Goal: Information Seeking & Learning: Check status

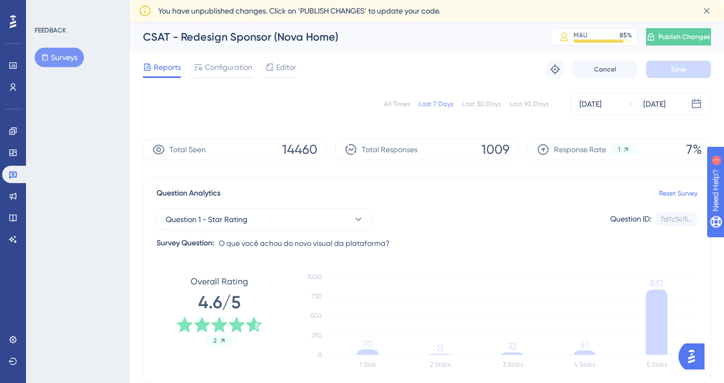
click at [394, 106] on div "All Times" at bounding box center [397, 104] width 26 height 9
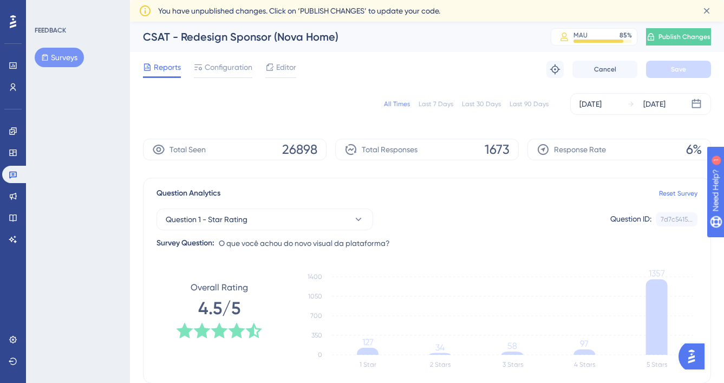
scroll to position [26, 0]
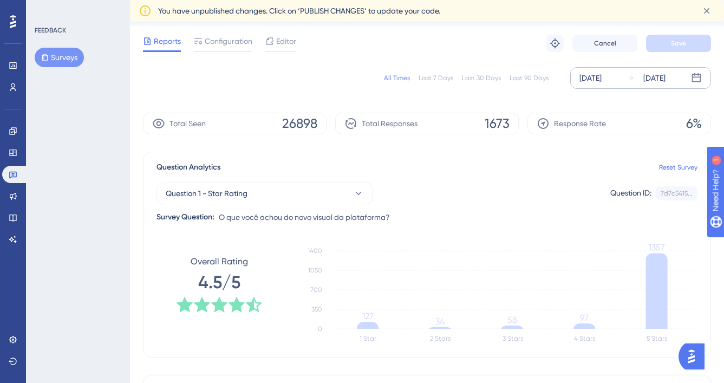
click at [616, 86] on div "[DATE] [DATE]" at bounding box center [640, 78] width 141 height 22
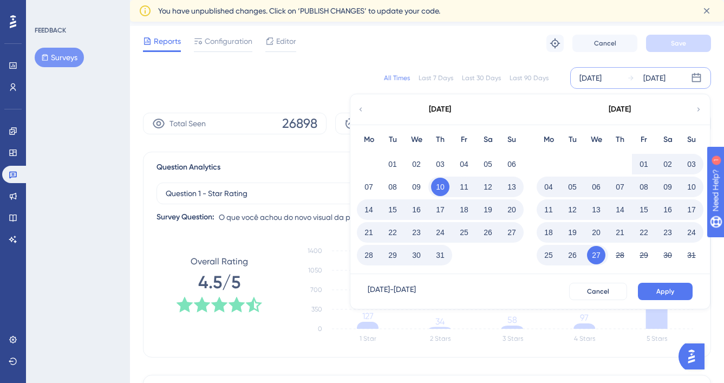
click at [353, 252] on div "Mo Tu We Th Fr Sa Su 01 02 03 04 05 06 07 08 09 10 11 12 13 14 15 16 17 18 19 2…" at bounding box center [440, 199] width 180 height 149
click at [371, 252] on button "28" at bounding box center [368, 255] width 18 height 18
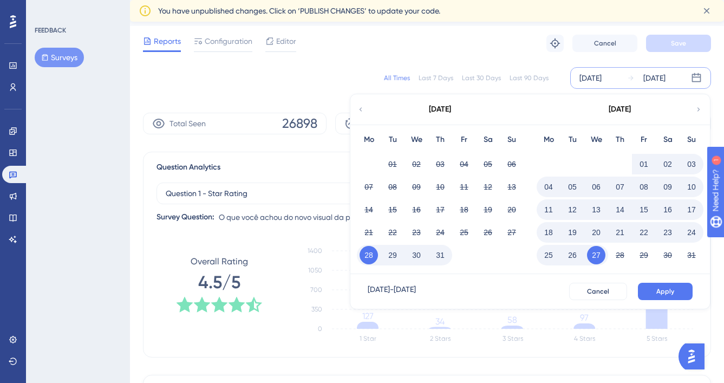
click at [686, 159] on button "03" at bounding box center [691, 164] width 18 height 18
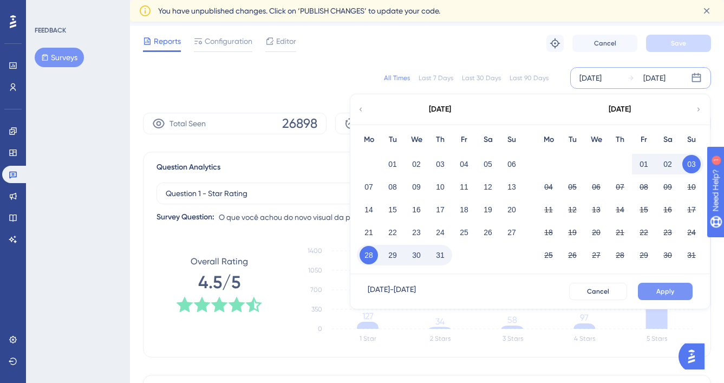
click at [681, 294] on button "Apply" at bounding box center [665, 291] width 55 height 17
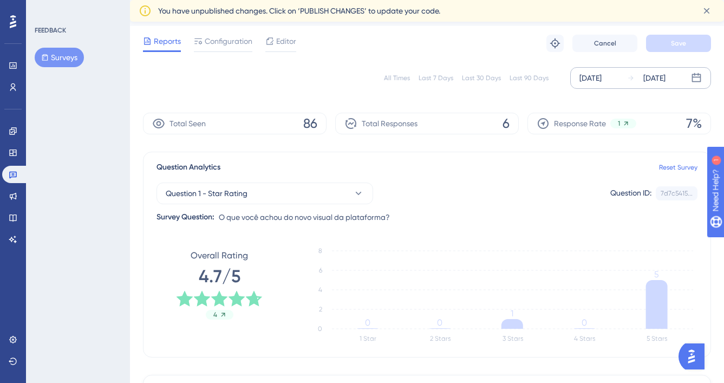
click at [624, 85] on div "[DATE] [DATE]" at bounding box center [640, 78] width 141 height 22
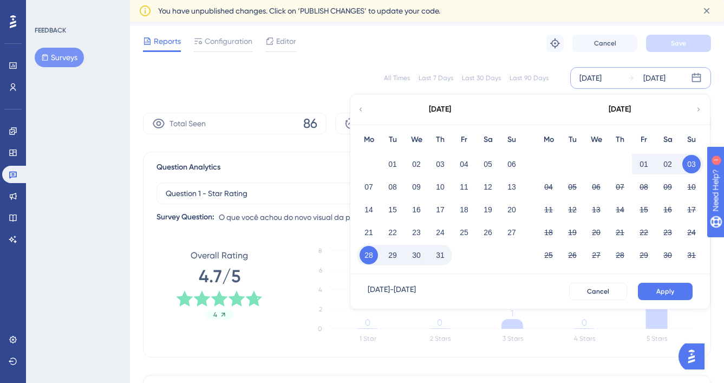
click at [366, 250] on button "28" at bounding box center [368, 255] width 18 height 18
click at [546, 191] on button "04" at bounding box center [548, 187] width 18 height 18
click at [554, 188] on button "04" at bounding box center [548, 187] width 18 height 18
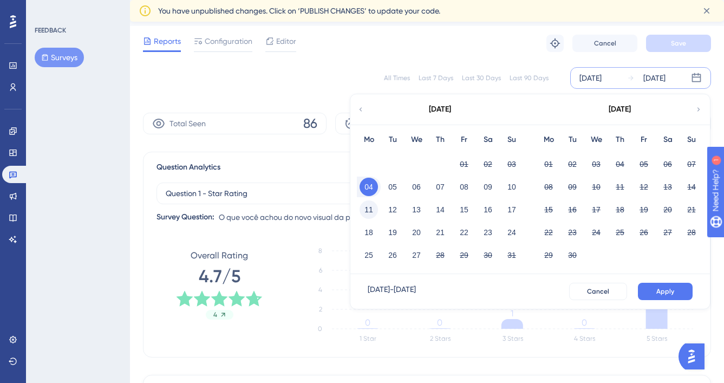
click at [369, 215] on button "11" at bounding box center [368, 209] width 18 height 18
click at [657, 290] on span "Apply" at bounding box center [665, 291] width 18 height 9
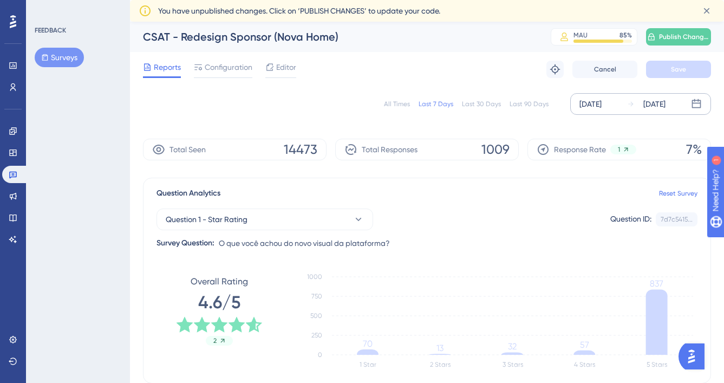
click at [640, 106] on div "[DATE]" at bounding box center [646, 103] width 38 height 13
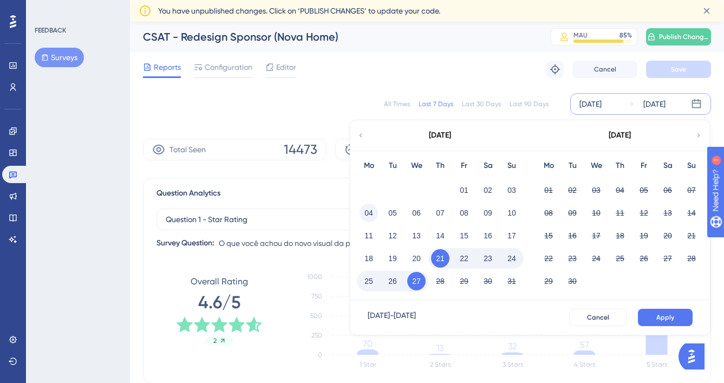
click at [373, 212] on button "04" at bounding box center [368, 213] width 18 height 18
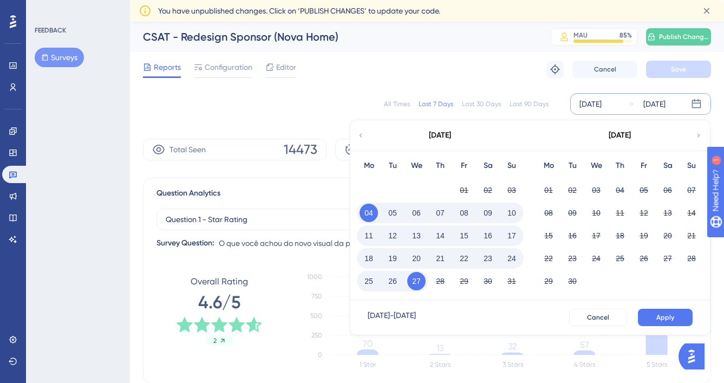
click at [372, 212] on button "04" at bounding box center [368, 213] width 18 height 18
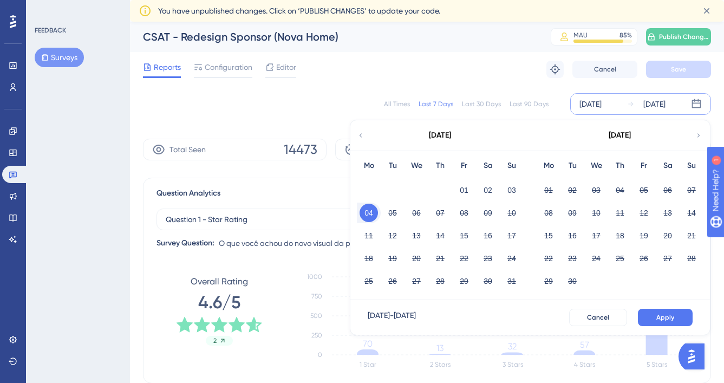
click at [375, 213] on button "04" at bounding box center [368, 213] width 18 height 18
click at [515, 212] on button "10" at bounding box center [511, 213] width 18 height 18
click at [663, 311] on button "Apply" at bounding box center [665, 317] width 55 height 17
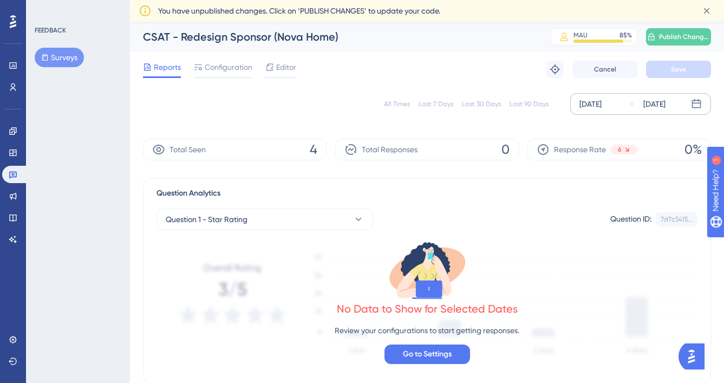
click at [645, 104] on div "[DATE]" at bounding box center [654, 103] width 22 height 13
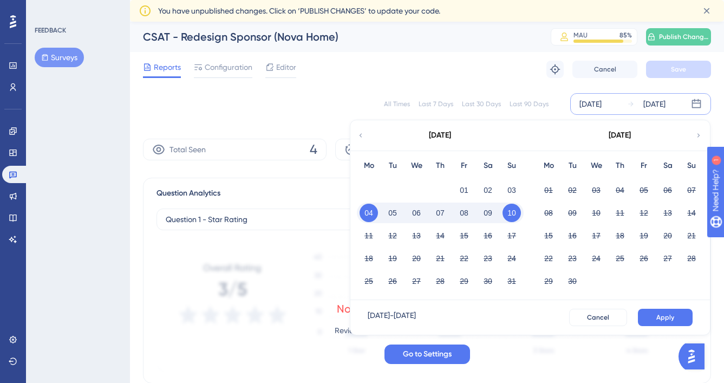
click at [502, 211] on button "10" at bounding box center [511, 213] width 18 height 18
click at [371, 234] on button "11" at bounding box center [368, 235] width 18 height 18
click at [369, 236] on button "11" at bounding box center [368, 235] width 18 height 18
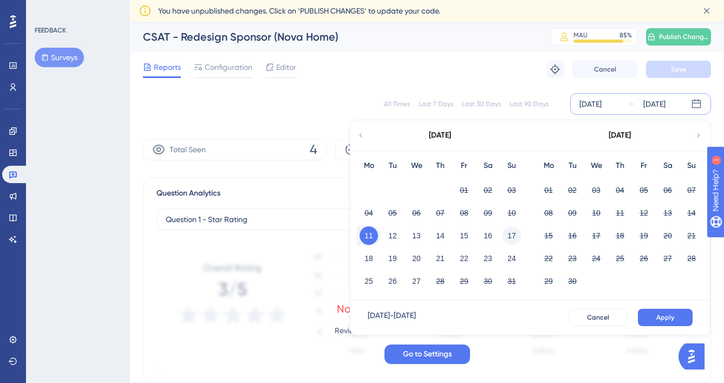
click at [515, 230] on button "17" at bounding box center [511, 235] width 18 height 18
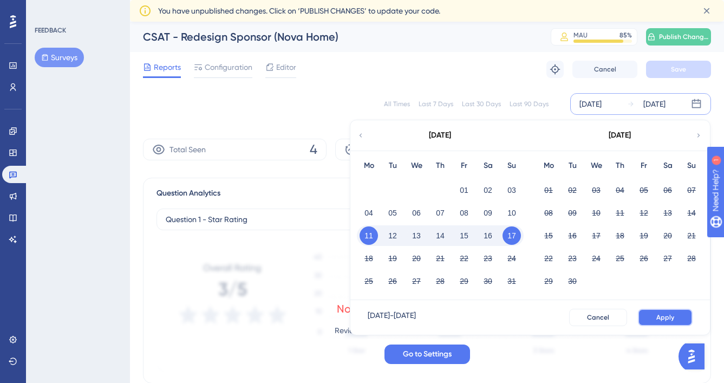
click at [664, 324] on button "Apply" at bounding box center [665, 317] width 55 height 17
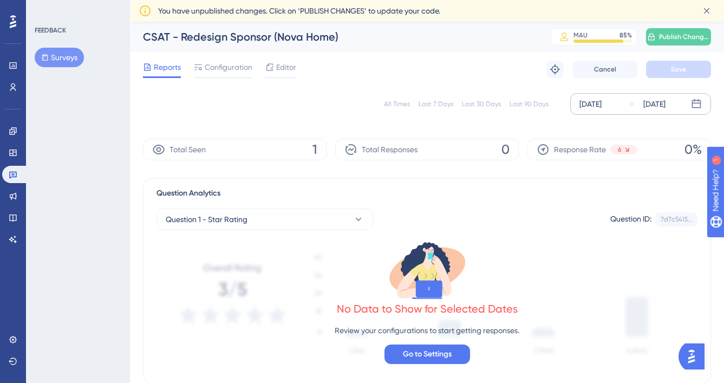
click at [648, 98] on div "[DATE]" at bounding box center [654, 103] width 22 height 13
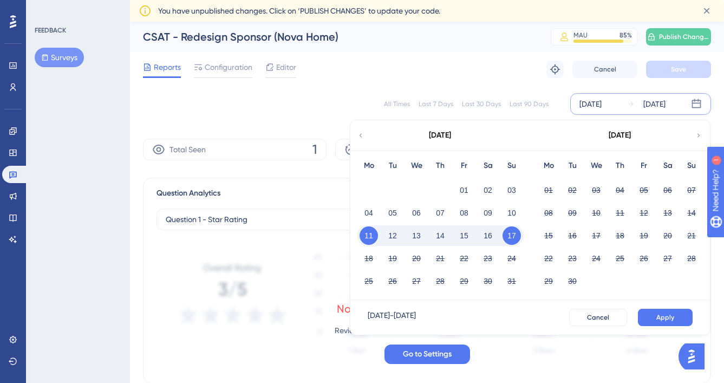
click at [514, 240] on button "17" at bounding box center [511, 235] width 18 height 18
click at [370, 261] on button "18" at bounding box center [368, 258] width 18 height 18
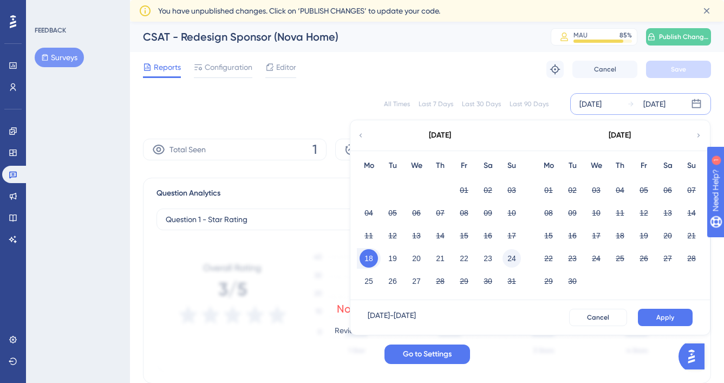
click at [503, 260] on button "24" at bounding box center [511, 258] width 18 height 18
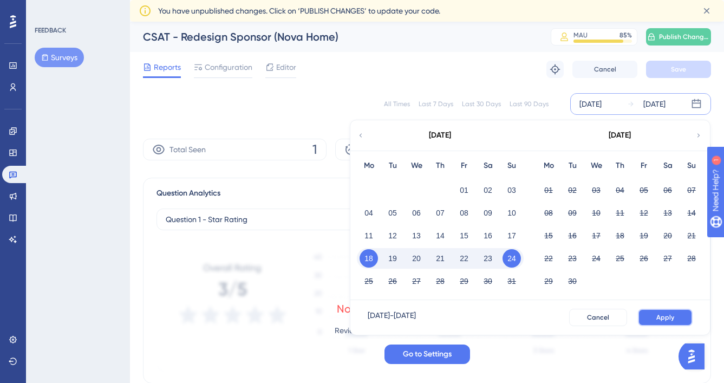
click at [664, 320] on span "Apply" at bounding box center [665, 317] width 18 height 9
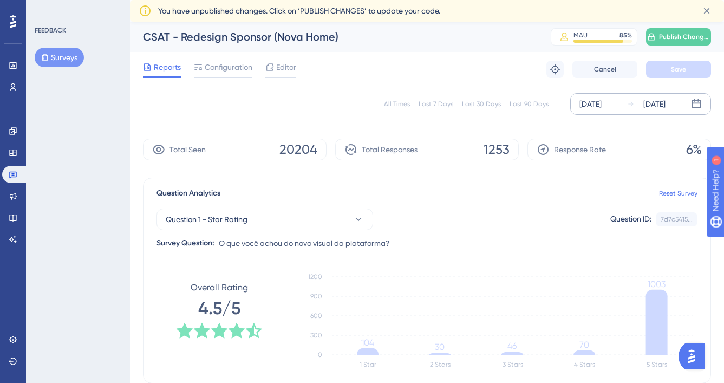
click at [611, 111] on div "[DATE] [DATE]" at bounding box center [640, 104] width 141 height 22
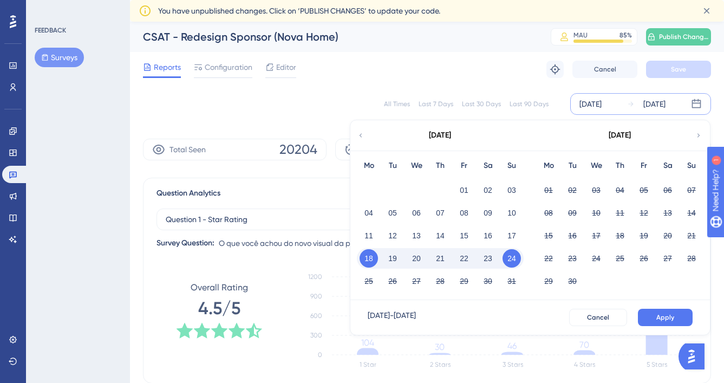
click at [514, 255] on button "24" at bounding box center [511, 258] width 18 height 18
click at [374, 278] on button "25" at bounding box center [368, 281] width 18 height 18
click at [368, 283] on button "25" at bounding box center [368, 281] width 18 height 18
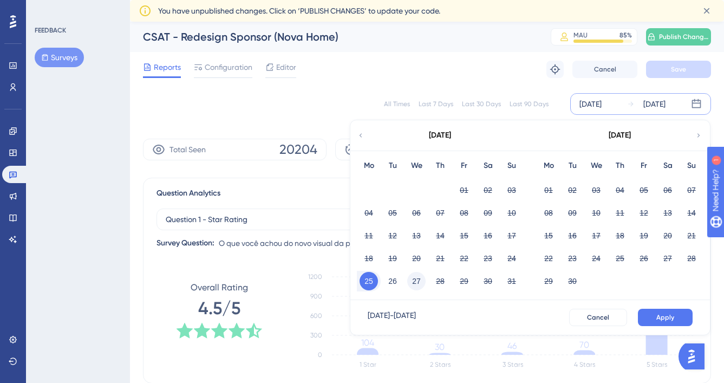
click at [414, 282] on button "27" at bounding box center [416, 281] width 18 height 18
click at [674, 325] on button "Apply" at bounding box center [665, 317] width 55 height 17
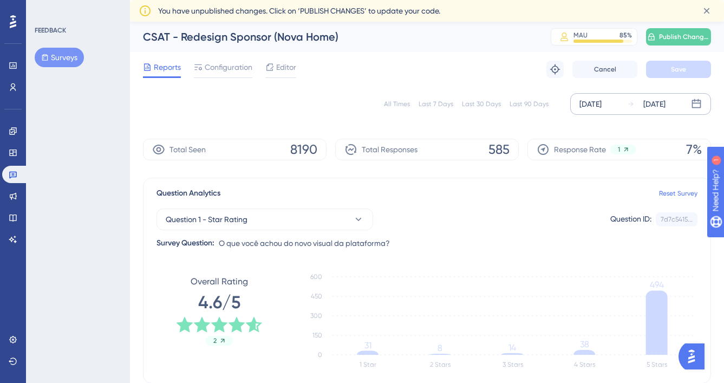
click at [380, 101] on div "All Times Last 7 Days Last 30 Days Last 90 Days [DATE] [DATE]" at bounding box center [427, 104] width 568 height 22
click at [418, 100] on div "All Times Last 7 Days Last 30 Days Last 90 Days" at bounding box center [466, 104] width 165 height 9
click at [405, 101] on div "All Times" at bounding box center [397, 104] width 26 height 9
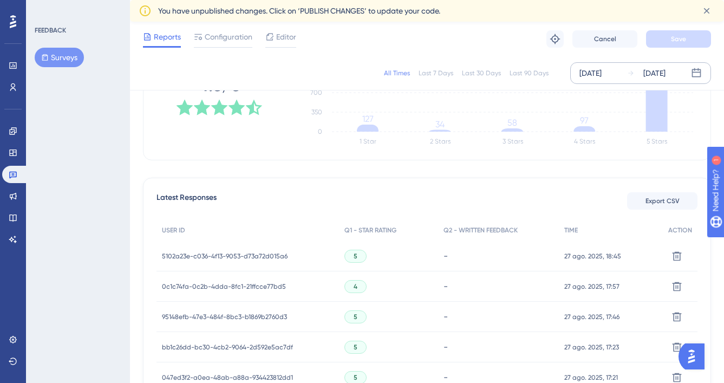
scroll to position [38, 0]
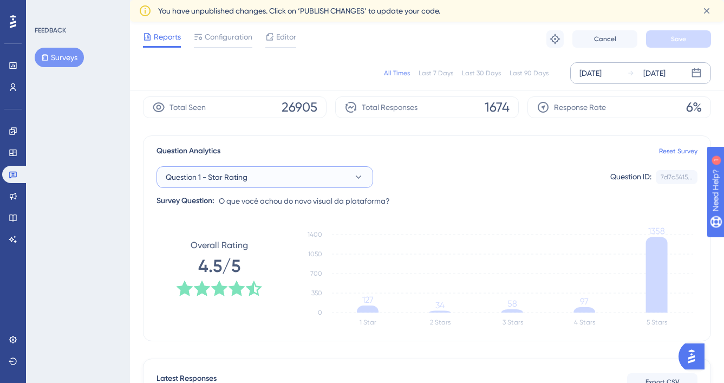
click at [268, 180] on button "Question 1 - Star Rating" at bounding box center [264, 177] width 217 height 22
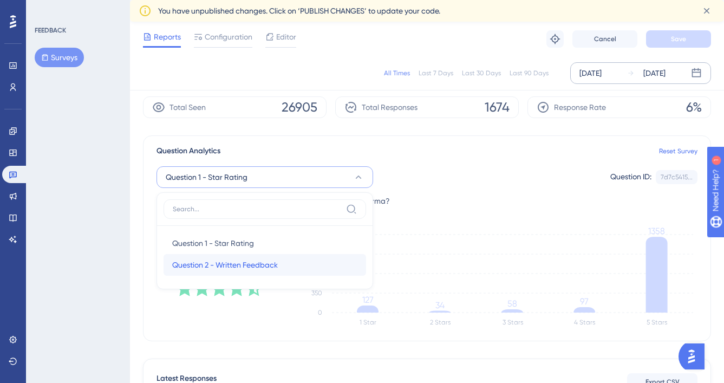
click at [283, 258] on div "Question 2 - Written Feedback Question 2 - Written Feedback" at bounding box center [264, 265] width 185 height 22
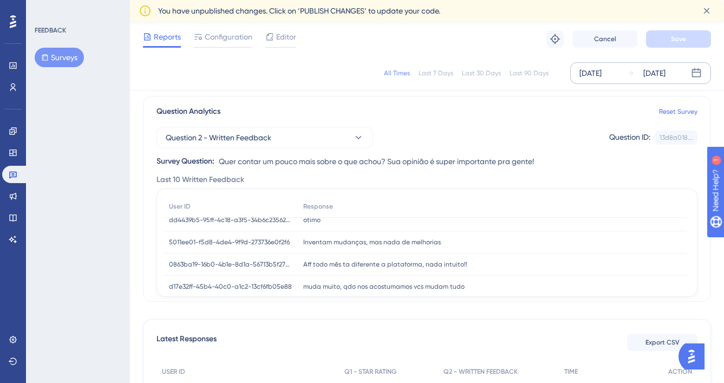
scroll to position [45, 0]
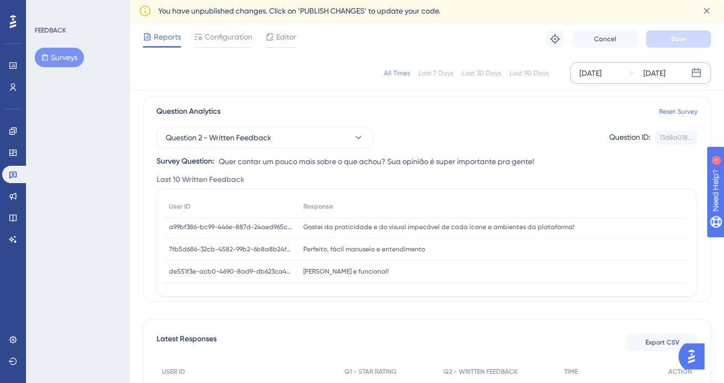
click at [465, 225] on span "Gostei da praticidade e do visual impecável de cada ícone e ambientes da plataf…" at bounding box center [438, 226] width 271 height 9
copy div "Gostei da praticidade e do visual impecável de cada ícone e ambientes da plataf…"
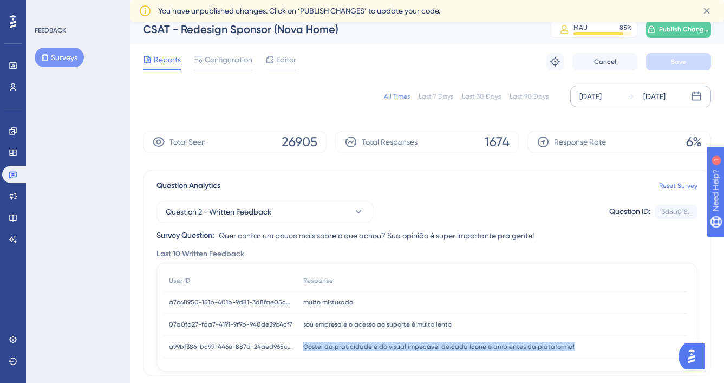
scroll to position [0, 0]
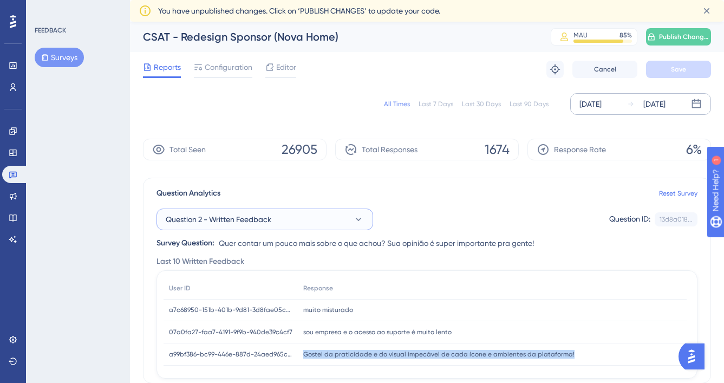
click at [302, 223] on button "Question 2 - Written Feedback" at bounding box center [264, 219] width 217 height 22
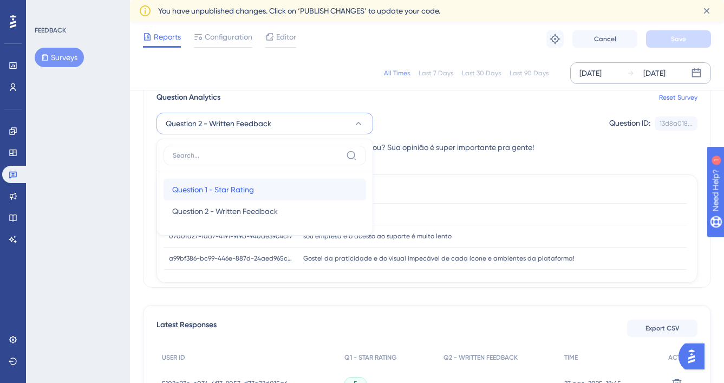
click at [298, 194] on div "Question 1 - Star Rating Question 1 - Star Rating" at bounding box center [264, 190] width 185 height 22
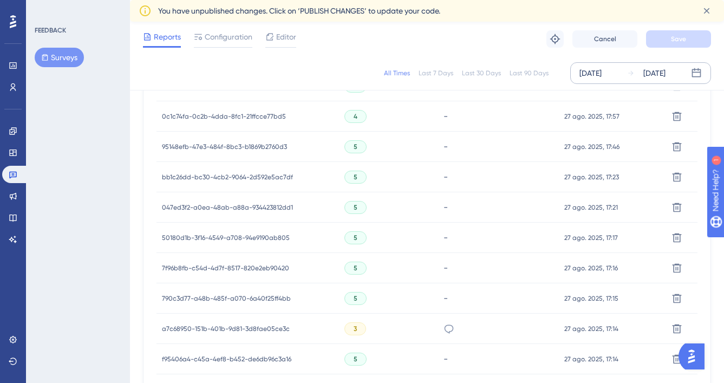
scroll to position [410, 0]
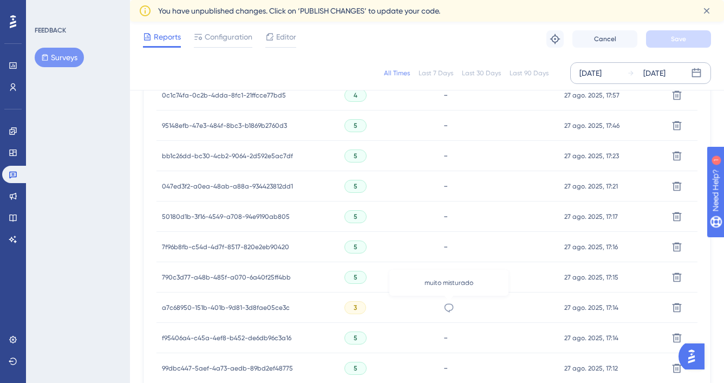
click at [453, 312] on icon at bounding box center [448, 307] width 11 height 11
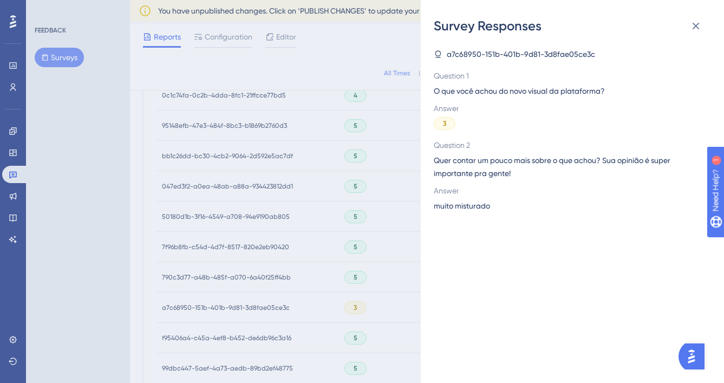
click at [393, 235] on div "Survey Responses a7c68950-151b-401b-9d81-3d8fae05ce3c Question 1 O que você ach…" at bounding box center [362, 191] width 724 height 383
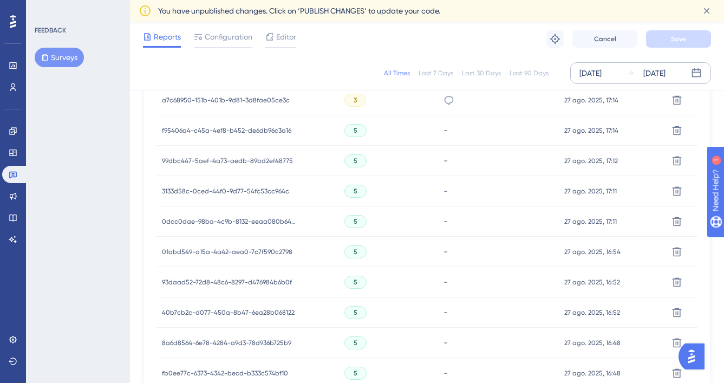
scroll to position [749, 0]
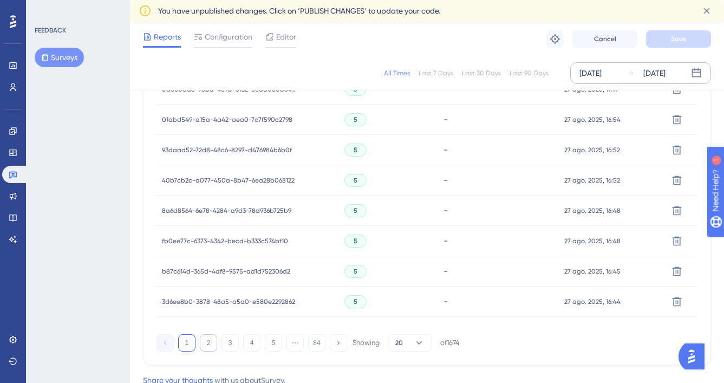
click at [214, 342] on button "2" at bounding box center [208, 342] width 17 height 17
click at [441, 199] on div "Gostei da praticidade e do visual impecável de cada ícone e ambientes da plataf…" at bounding box center [497, 210] width 122 height 30
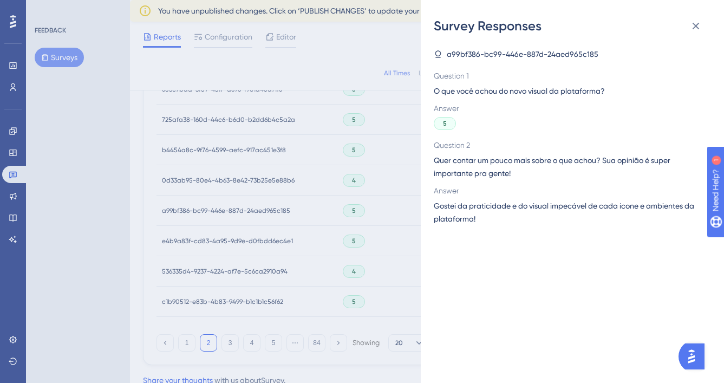
drag, startPoint x: 419, startPoint y: 231, endPoint x: 396, endPoint y: 239, distance: 24.1
click at [397, 239] on div "Survey Responses a99bf386-bc99-446e-887d-24aed965c185 Question 1 O que você ach…" at bounding box center [362, 191] width 724 height 383
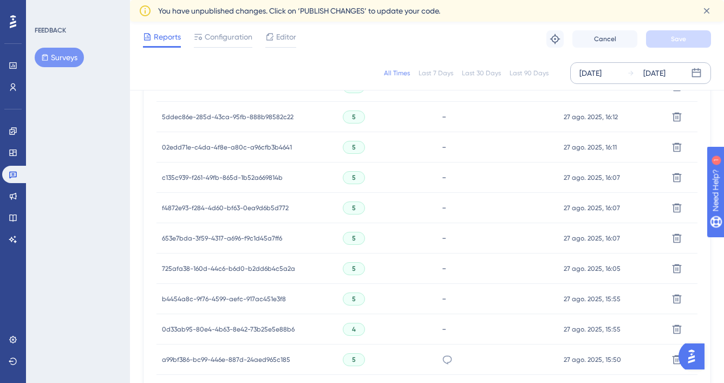
scroll to position [437, 0]
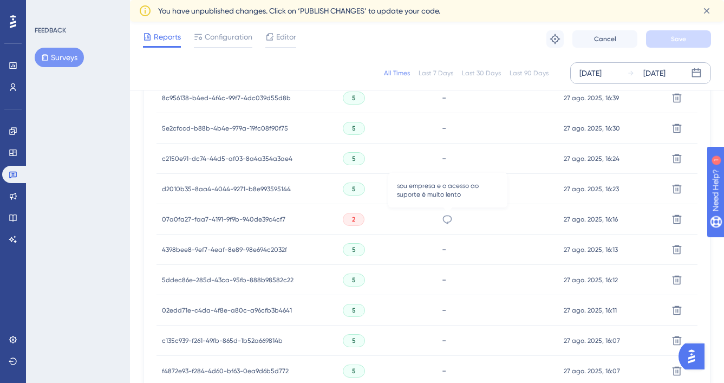
click at [444, 218] on icon at bounding box center [447, 219] width 11 height 11
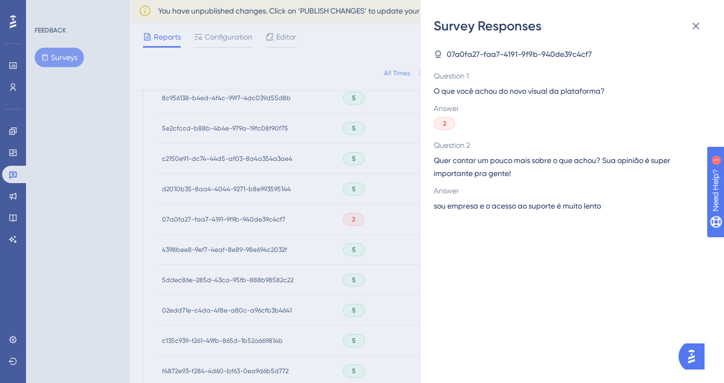
click at [364, 241] on div "Survey Responses 07a0fa27-faa7-4191-9f9b-940de39c4cf7 Question 1 O que você ach…" at bounding box center [362, 191] width 724 height 383
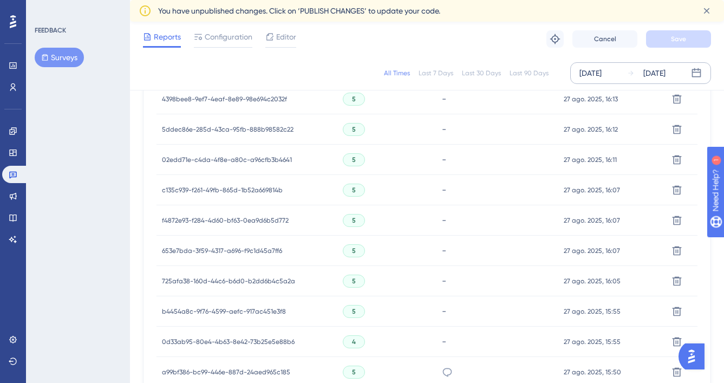
scroll to position [788, 0]
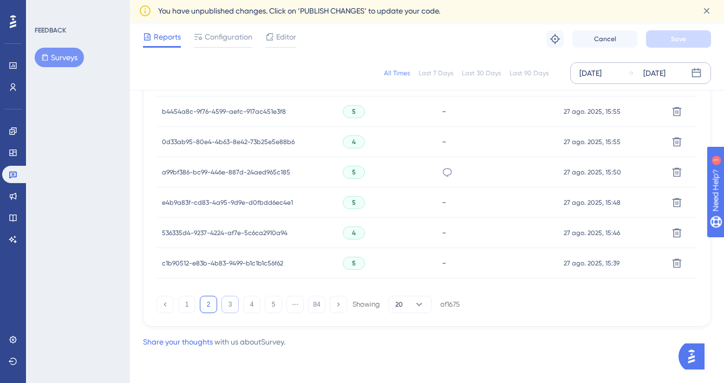
click at [234, 300] on button "3" at bounding box center [229, 304] width 17 height 17
click at [259, 307] on button "4" at bounding box center [251, 304] width 17 height 17
click at [279, 311] on button "5" at bounding box center [273, 304] width 17 height 17
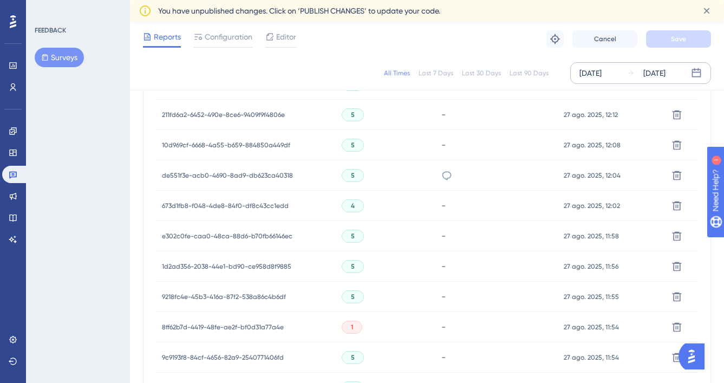
click at [452, 178] on div "[PERSON_NAME] e funcional!" at bounding box center [497, 175] width 122 height 30
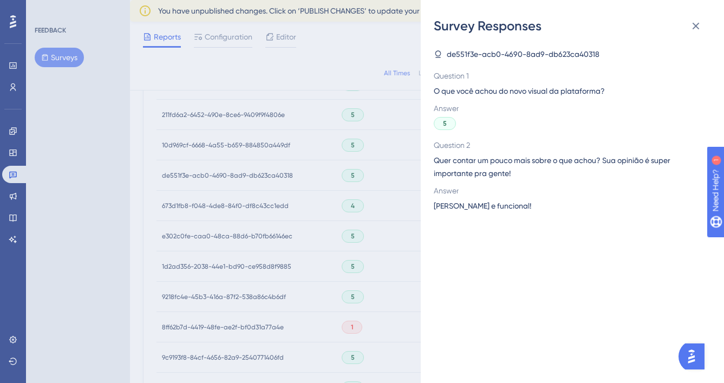
click at [473, 207] on span "[PERSON_NAME] e funcional!" at bounding box center [482, 205] width 97 height 13
copy span "[PERSON_NAME] e funcional!"
click at [385, 74] on div "Survey Responses de551f3e-acb0-4690-8ad9-db623ca40318 Question 1 O que você ach…" at bounding box center [362, 191] width 724 height 383
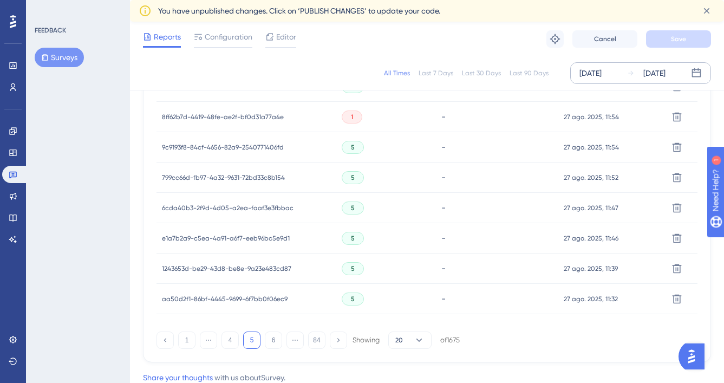
scroll to position [788, 0]
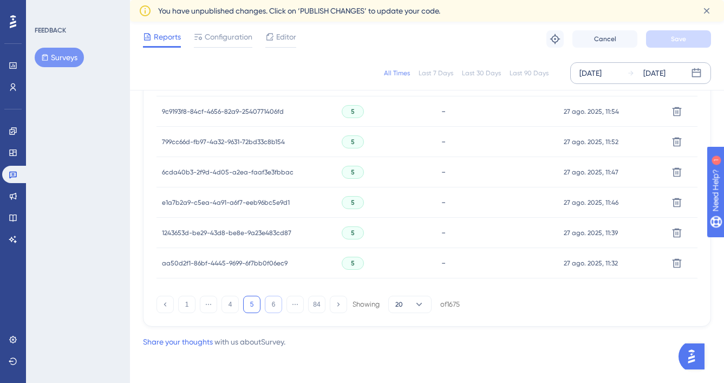
click at [274, 299] on button "6" at bounding box center [273, 304] width 17 height 17
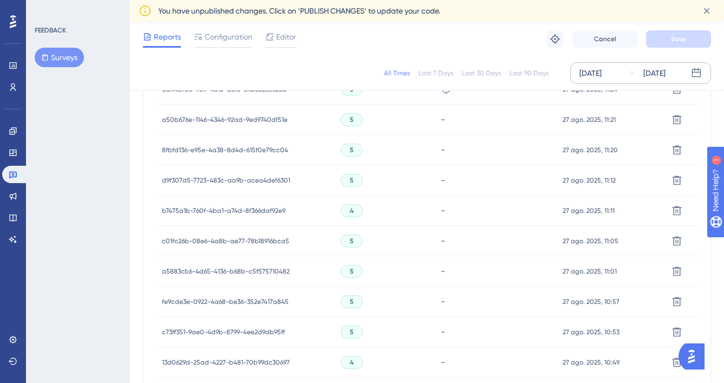
scroll to position [372, 0]
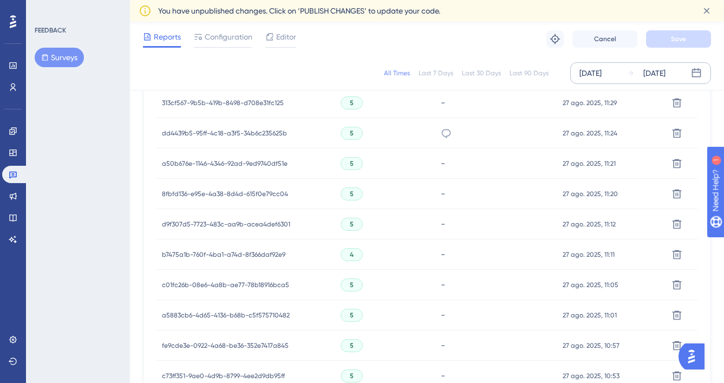
click at [449, 134] on icon at bounding box center [446, 133] width 11 height 11
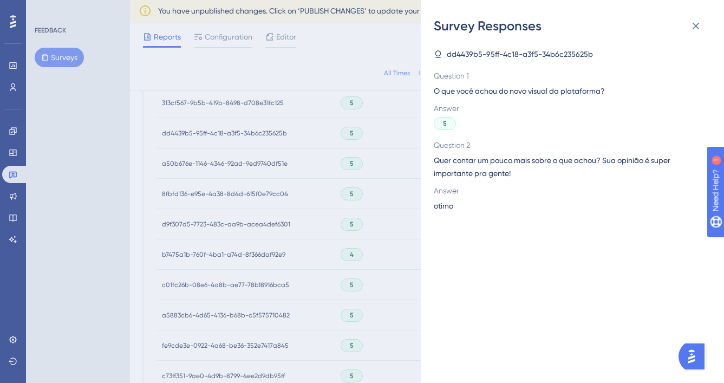
drag, startPoint x: 371, startPoint y: 221, endPoint x: 371, endPoint y: 253, distance: 31.9
click at [371, 221] on div "Survey Responses dd4439b5-95ff-4c18-a3f5-34b6c235625b Question 1 O que você ach…" at bounding box center [362, 191] width 724 height 383
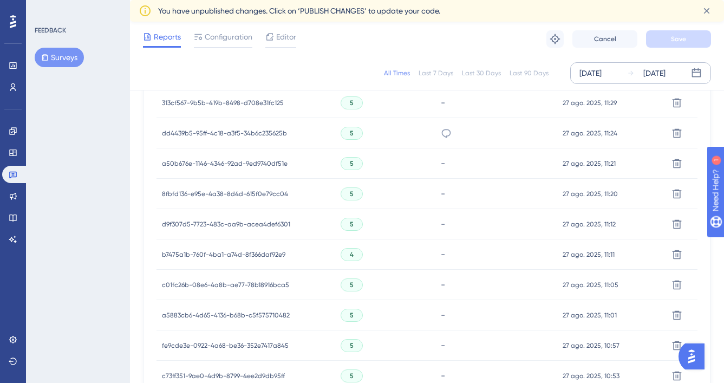
scroll to position [788, 0]
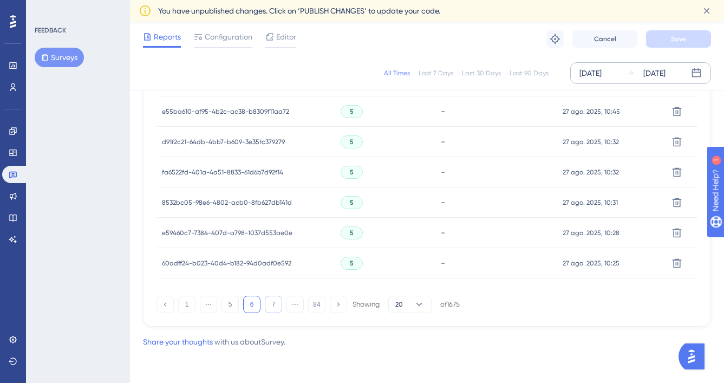
click at [272, 303] on button "7" at bounding box center [273, 304] width 17 height 17
click at [274, 306] on button "8" at bounding box center [273, 304] width 17 height 17
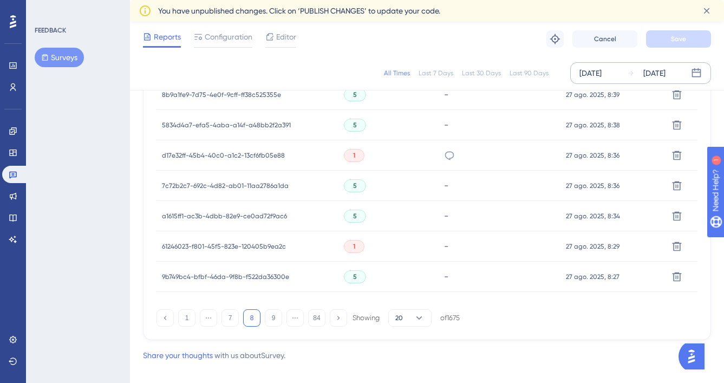
scroll to position [750, 0]
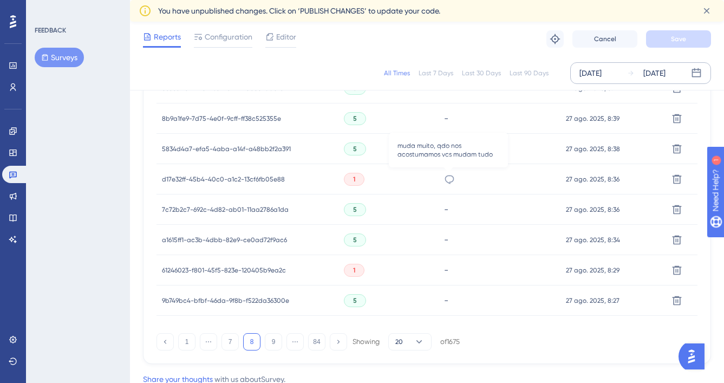
click at [447, 180] on icon at bounding box center [449, 179] width 11 height 11
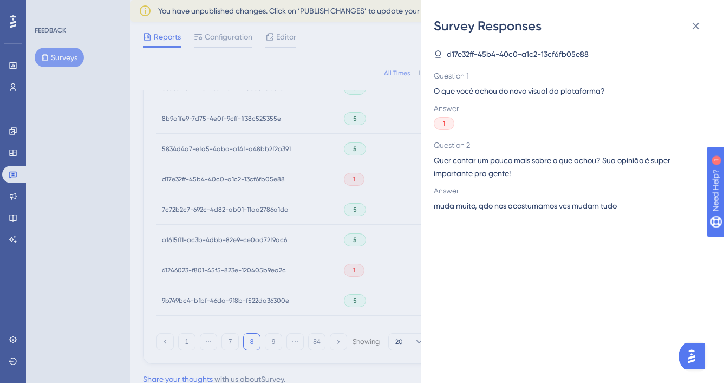
click at [337, 220] on div "Survey Responses d17e32ff-45b4-40c0-a1c2-13cf6fb05e88 Question 1 O que você ach…" at bounding box center [362, 191] width 724 height 383
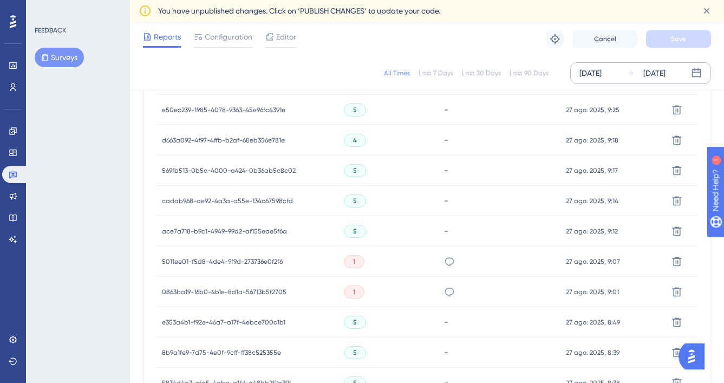
scroll to position [592, 0]
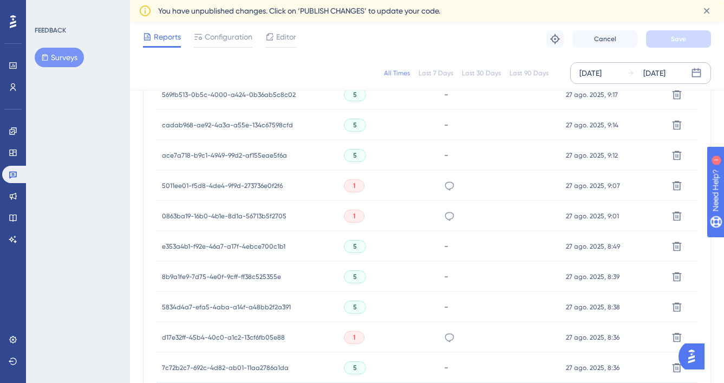
click at [446, 195] on div "Inventam mudanças, mas nada de melhorias" at bounding box center [449, 186] width 11 height 30
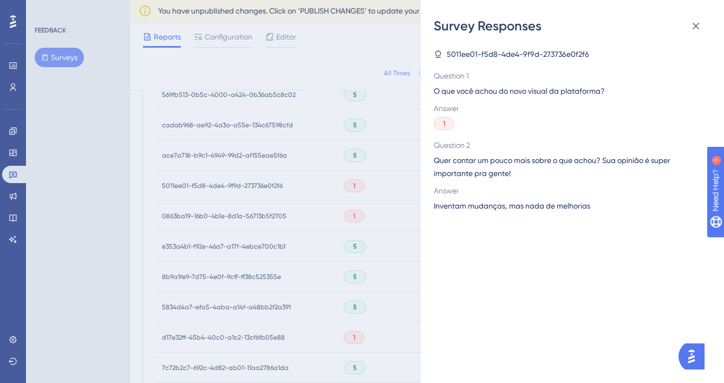
click at [361, 225] on div "Survey Responses 5011ee01-f5d8-4de4-9f9d-273736e0f2f6 Question 1 O que você ach…" at bounding box center [362, 191] width 724 height 383
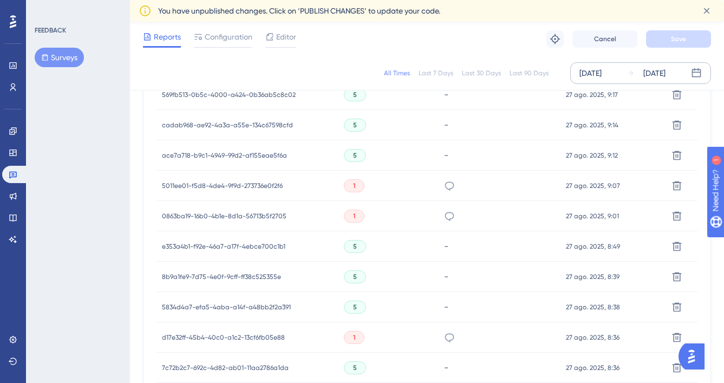
click at [440, 217] on div "Aff todo mês ta diferente a plataforma, nada intuito!!" at bounding box center [499, 216] width 122 height 30
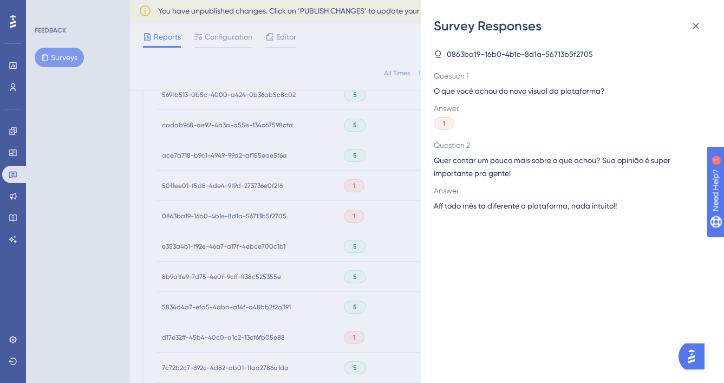
click at [361, 254] on div "Survey Responses 0863ba19-16b0-4b1e-8d1a-56713b5f2705 Question 1 O que você ach…" at bounding box center [362, 191] width 724 height 383
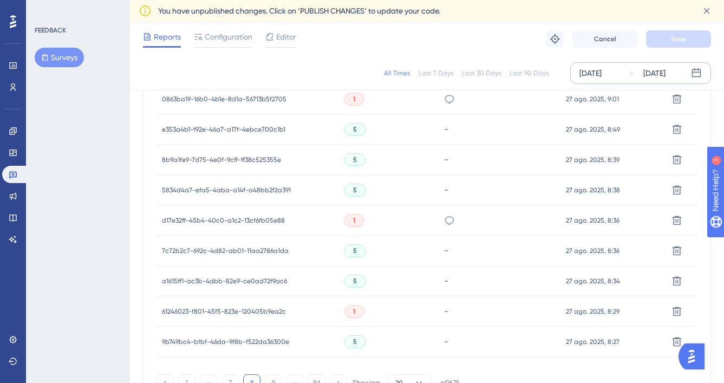
scroll to position [651, 0]
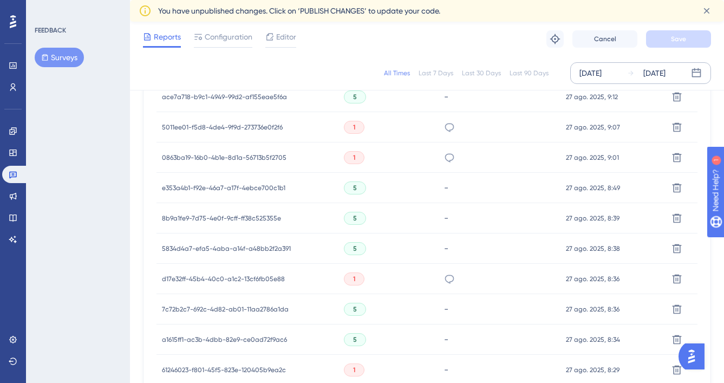
click at [441, 123] on div "Inventam mudanças, mas nada de melhorias" at bounding box center [499, 127] width 122 height 30
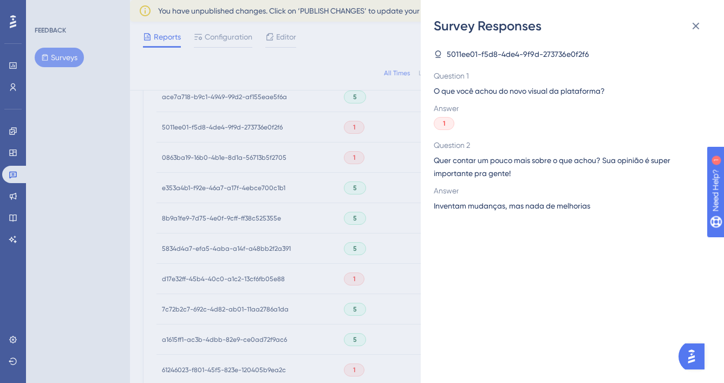
click at [335, 182] on div "Survey Responses 5011ee01-f5d8-4de4-9f9d-273736e0f2f6 Question 1 O que você ach…" at bounding box center [362, 191] width 724 height 383
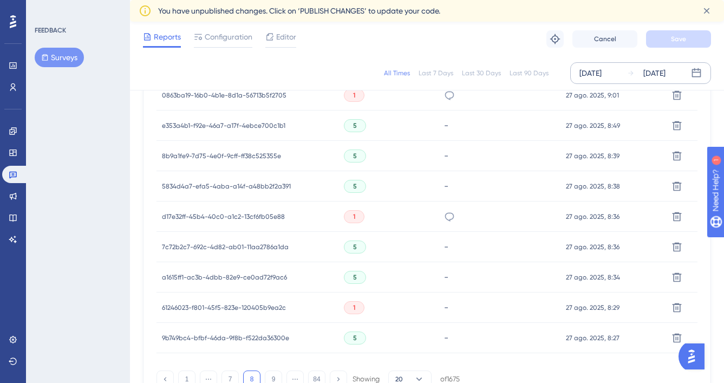
scroll to position [766, 0]
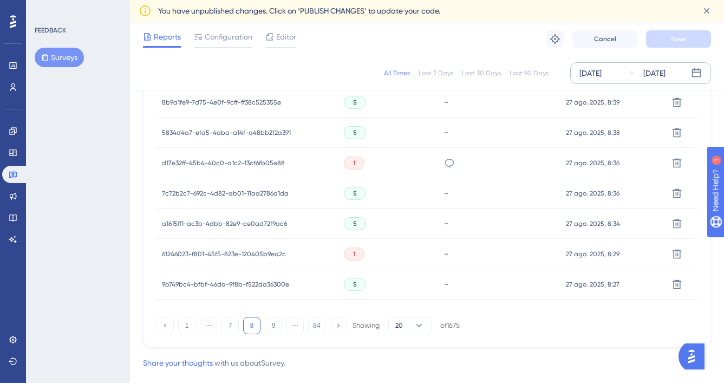
click at [451, 163] on icon at bounding box center [448, 163] width 9 height 9
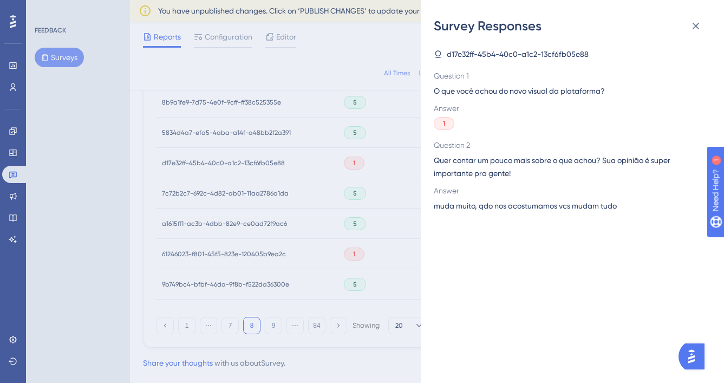
click at [338, 194] on div "Survey Responses d17e32ff-45b4-40c0-a1c2-13cf6fb05e88 Question 1 O que você ach…" at bounding box center [362, 191] width 724 height 383
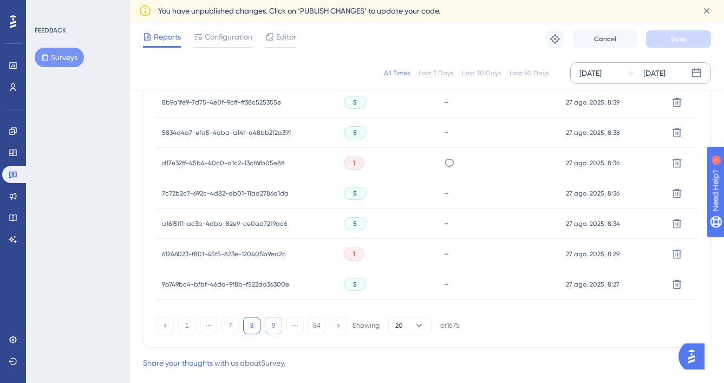
click at [274, 320] on button "9" at bounding box center [273, 325] width 17 height 17
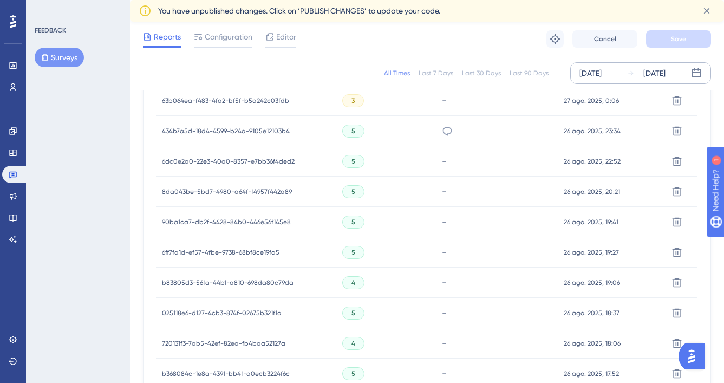
scroll to position [533, 0]
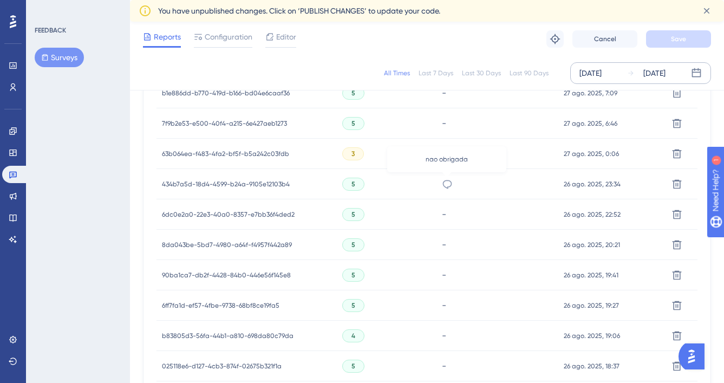
click at [447, 186] on icon at bounding box center [447, 184] width 11 height 11
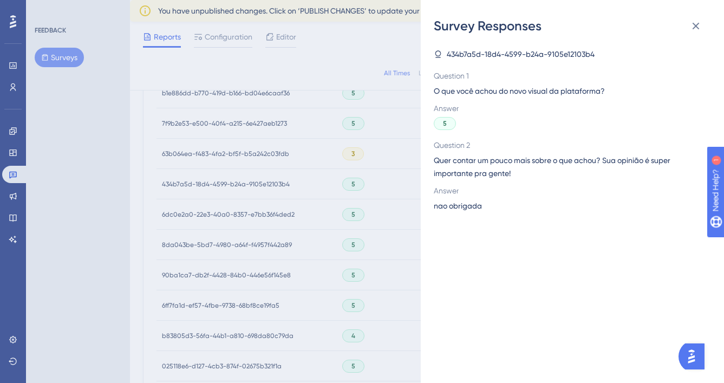
click at [368, 218] on div "Survey Responses 434b7a5d-18d4-4599-b24a-9105e12103b4 Question 1 O que você ach…" at bounding box center [362, 191] width 724 height 383
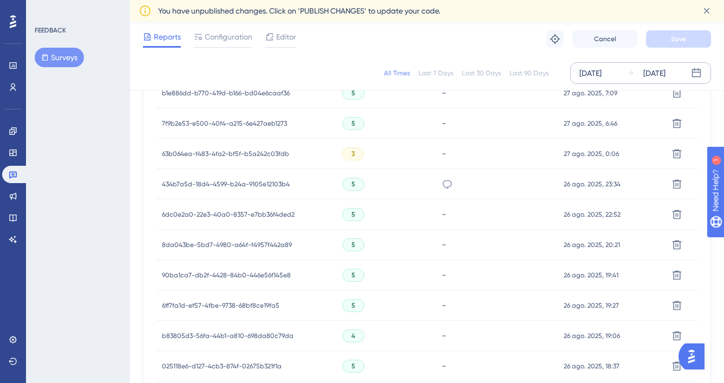
scroll to position [352, 0]
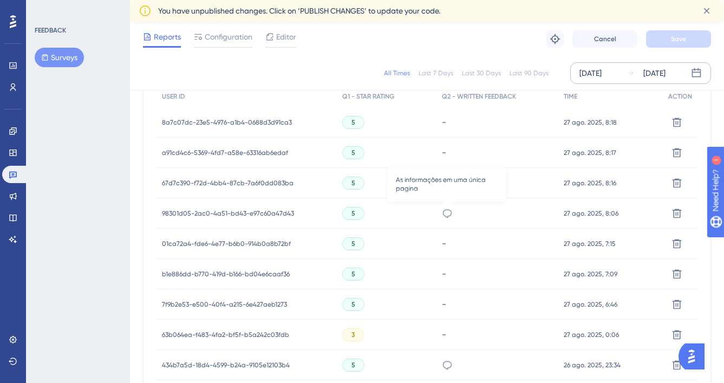
click at [449, 215] on icon at bounding box center [447, 213] width 11 height 11
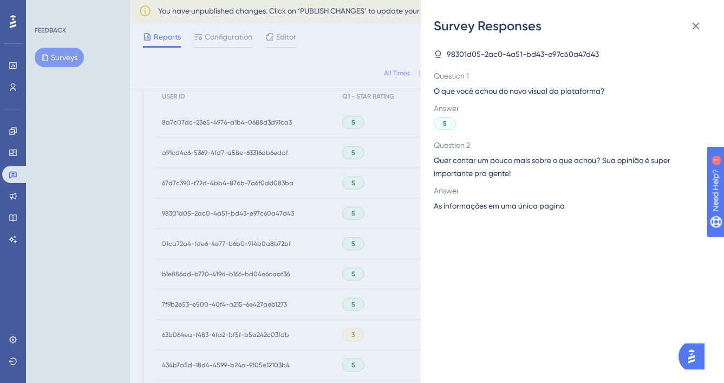
click at [477, 205] on span "As informações em uma única pagina" at bounding box center [499, 205] width 131 height 13
copy span "As informações em uma única pagina"
click at [565, 271] on div "98301d05-2ac0-4a51-bd43-e97c60a47d43 Question 1 O que você achou do novo visual…" at bounding box center [577, 209] width 286 height 348
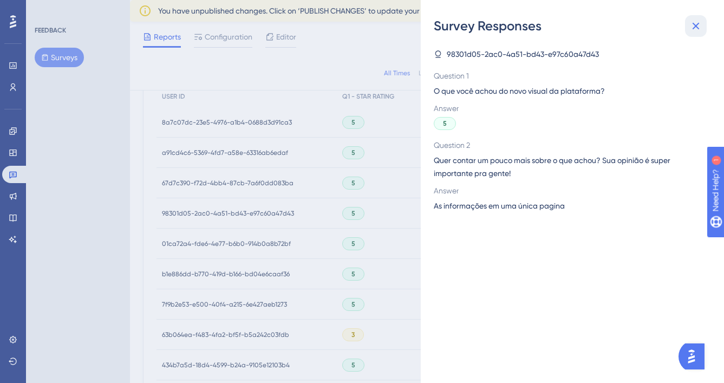
click at [702, 25] on button at bounding box center [696, 26] width 22 height 22
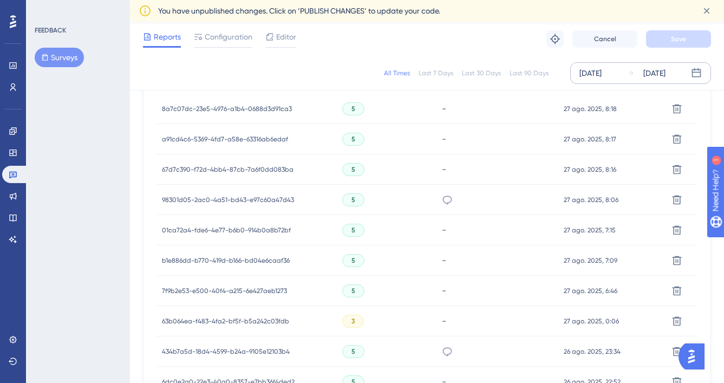
scroll to position [411, 0]
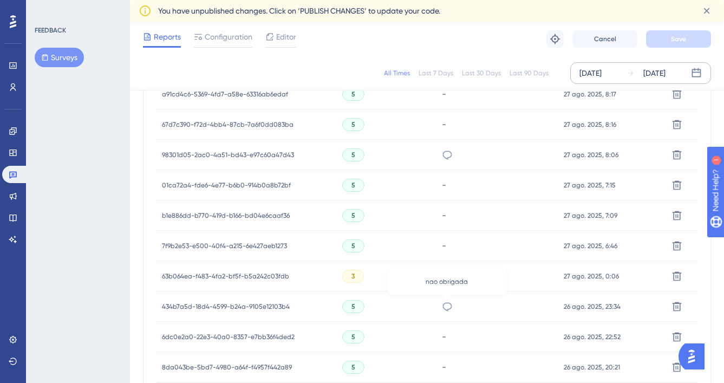
click at [442, 306] on icon at bounding box center [447, 306] width 11 height 11
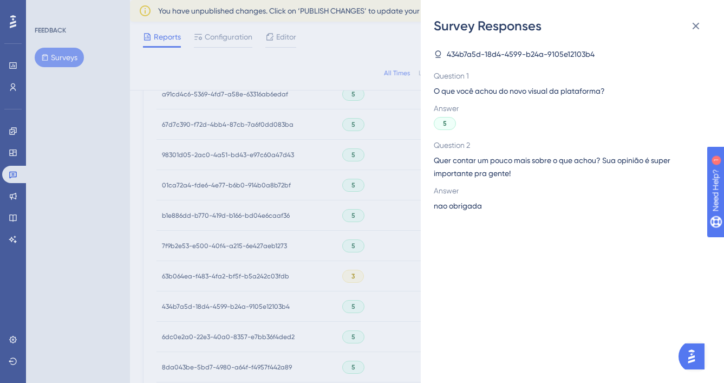
click at [348, 307] on div "Survey Responses 434b7a5d-18d4-4599-b24a-9105e12103b4 Question 1 O que você ach…" at bounding box center [362, 191] width 724 height 383
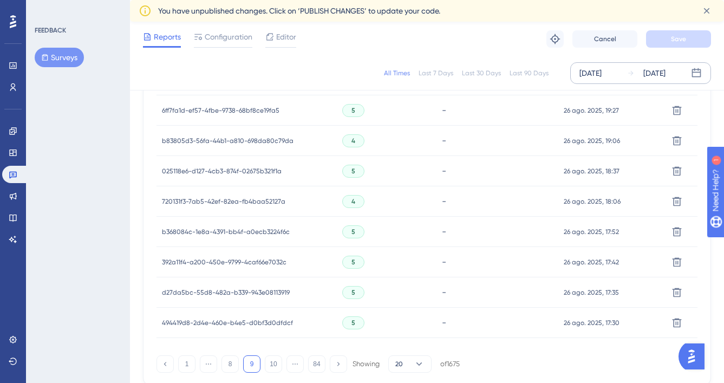
scroll to position [788, 0]
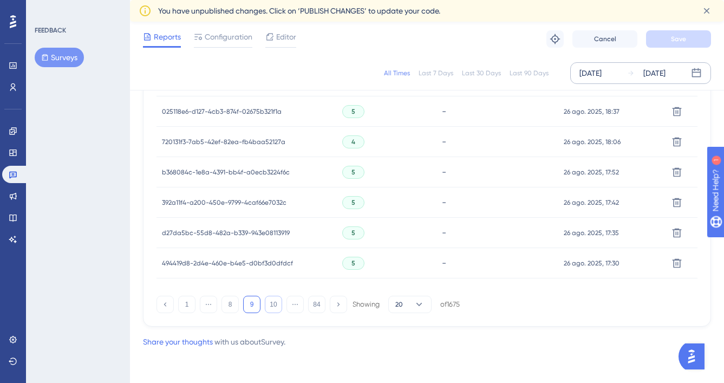
click at [277, 306] on button "10" at bounding box center [273, 304] width 17 height 17
click at [447, 233] on icon at bounding box center [448, 232] width 11 height 11
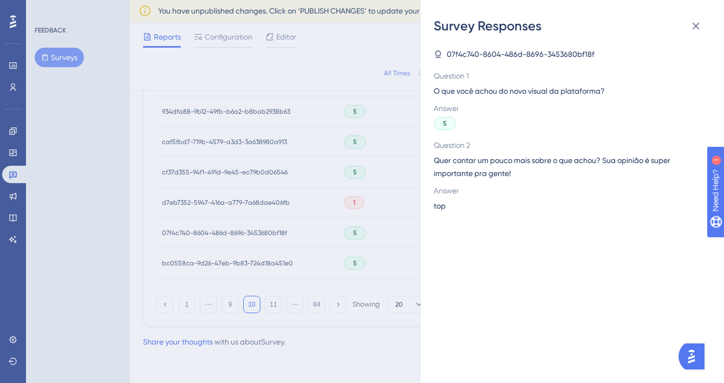
click at [378, 256] on div "Survey Responses 07f4c740-8604-486d-8696-3453680bf18f Question 1 O que você ach…" at bounding box center [362, 191] width 724 height 383
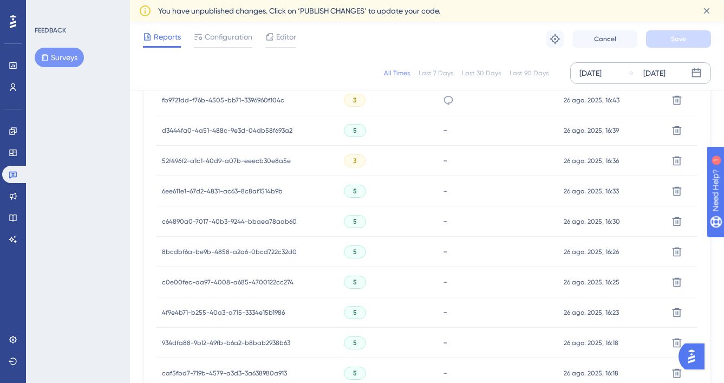
scroll to position [382, 0]
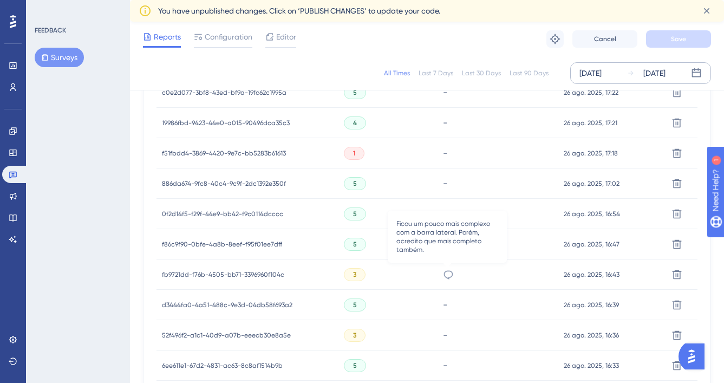
click at [449, 271] on icon at bounding box center [447, 274] width 9 height 9
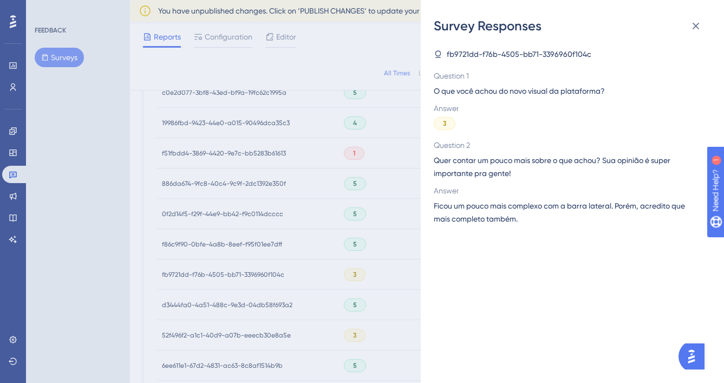
click at [530, 209] on span "Ficou um pouco mais complexo com a barra lateral. Porém, acredito que mais comp…" at bounding box center [568, 212] width 268 height 26
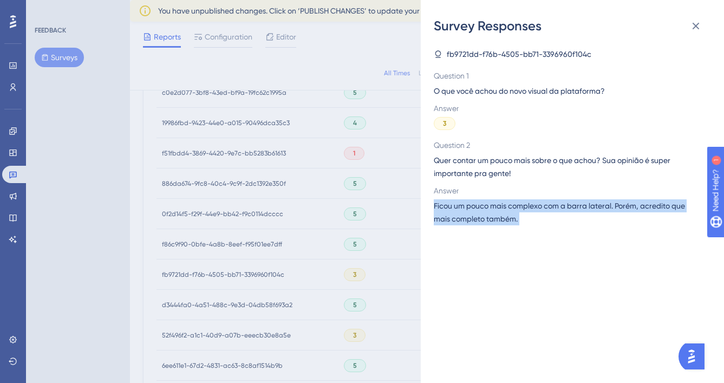
click at [530, 209] on span "Ficou um pouco mais complexo com a barra lateral. Porém, acredito que mais comp…" at bounding box center [568, 212] width 268 height 26
copy span "Ficou um pouco mais complexo com a barra lateral. Porém, acredito que mais comp…"
drag, startPoint x: 689, startPoint y: 25, endPoint x: 687, endPoint y: 30, distance: 5.8
click at [690, 25] on icon at bounding box center [695, 25] width 13 height 13
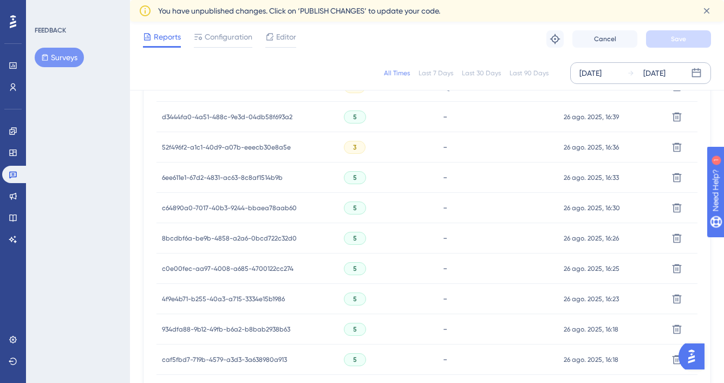
scroll to position [788, 0]
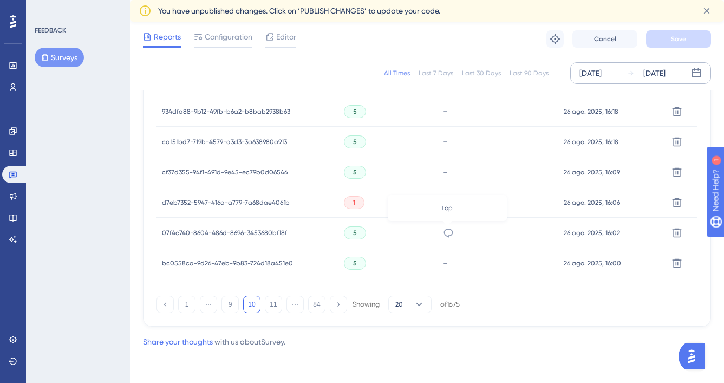
click at [449, 232] on icon at bounding box center [448, 232] width 11 height 11
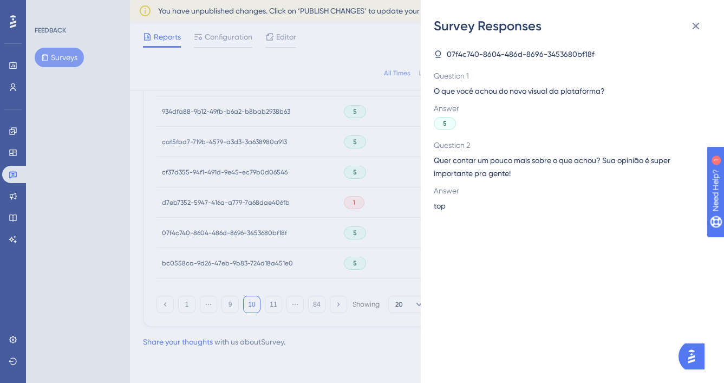
click at [366, 239] on div "Survey Responses 07f4c740-8604-486d-8696-3453680bf18f Question 1 O que você ach…" at bounding box center [362, 191] width 724 height 383
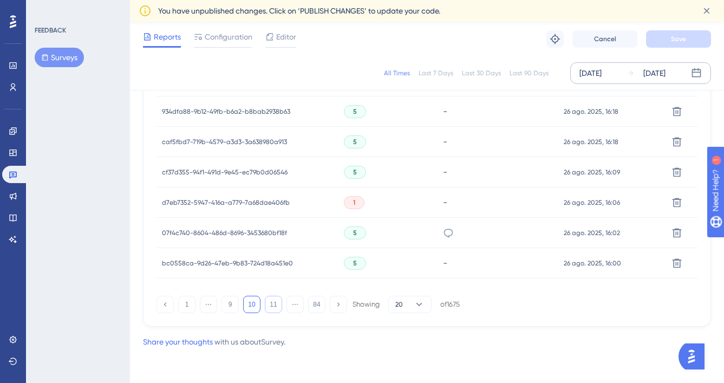
click at [268, 305] on button "11" at bounding box center [273, 304] width 17 height 17
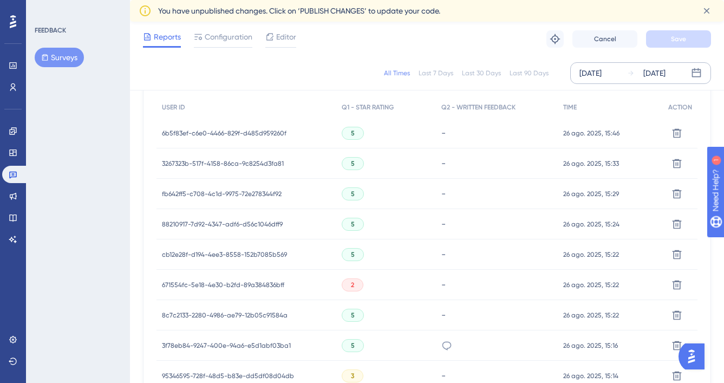
scroll to position [416, 0]
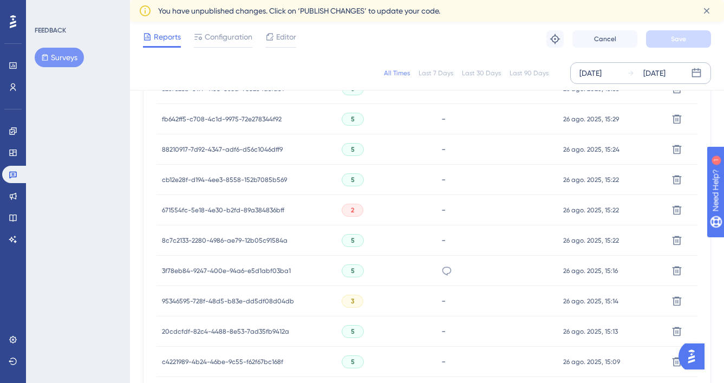
click at [438, 271] on div "O" at bounding box center [497, 270] width 122 height 30
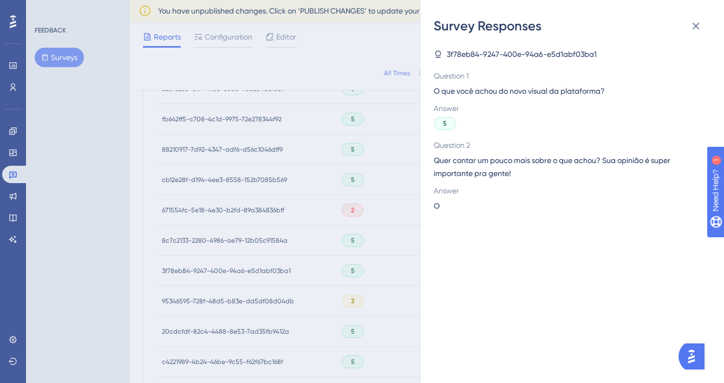
click at [324, 283] on div "Survey Responses 3f78eb84-9247-400e-94a6-e5d1abf03ba1 Question 1 O que você ach…" at bounding box center [362, 191] width 724 height 383
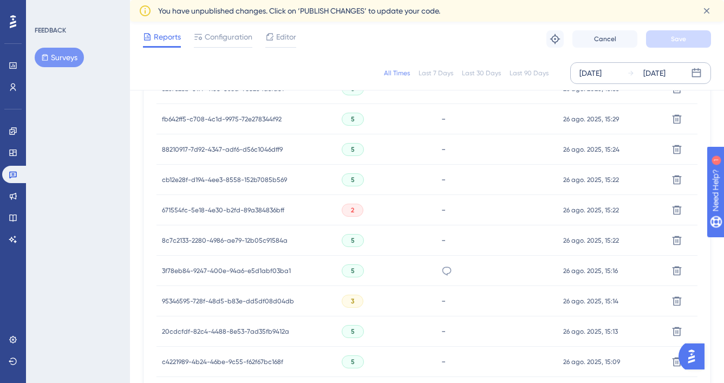
scroll to position [788, 0]
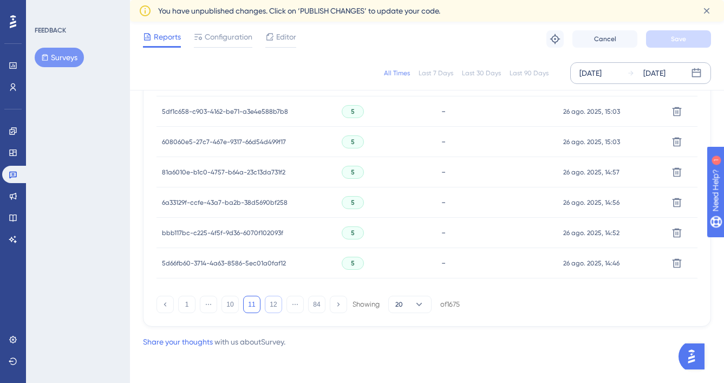
click at [279, 306] on button "12" at bounding box center [273, 304] width 17 height 17
click at [265, 307] on button "13" at bounding box center [273, 304] width 17 height 17
click at [448, 230] on icon at bounding box center [447, 232] width 11 height 11
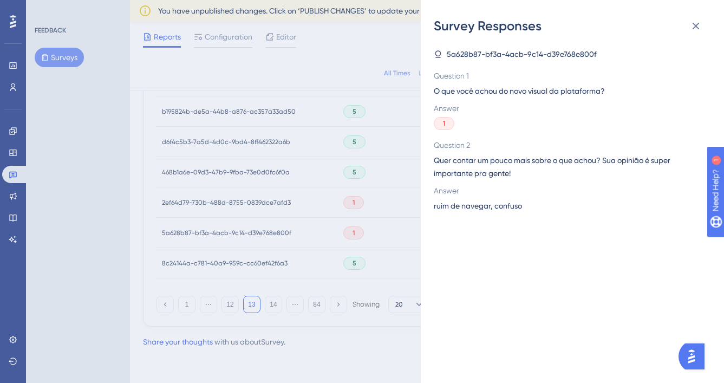
click at [338, 245] on div "Survey Responses 5a628b87-bf3a-4acb-9c14-d39e768e800f Question 1 O que você ach…" at bounding box center [362, 191] width 724 height 383
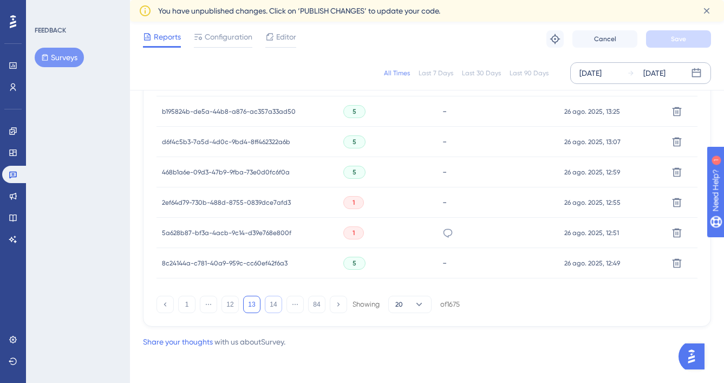
click at [268, 302] on button "14" at bounding box center [273, 304] width 17 height 17
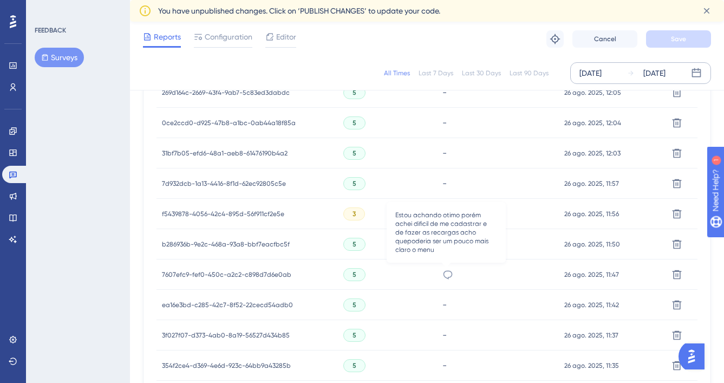
click at [442, 273] on icon at bounding box center [447, 274] width 11 height 11
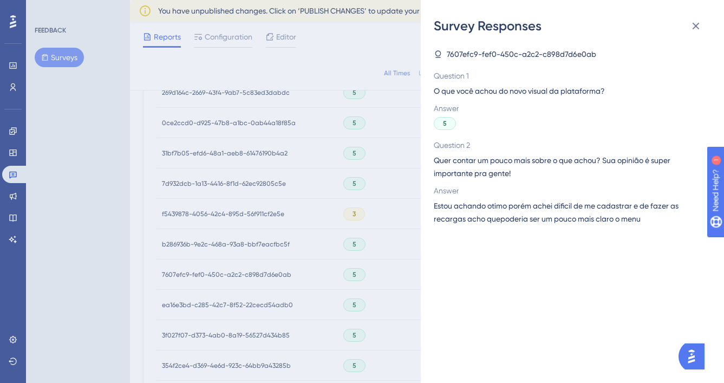
click at [505, 214] on span "Estou achando otimo porém achei dificil de me cadastrar e de fazer as recargas …" at bounding box center [568, 212] width 268 height 26
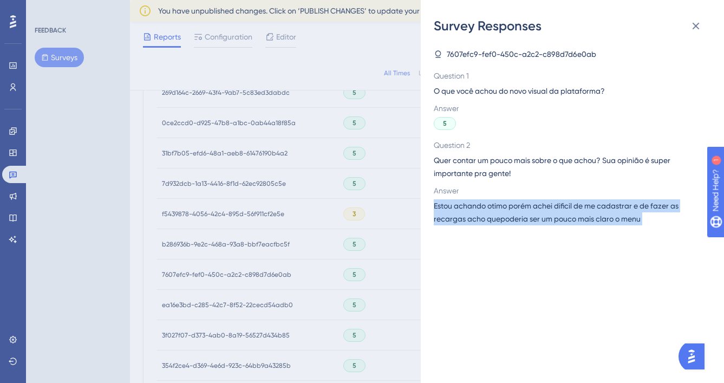
click at [505, 214] on span "Estou achando otimo porém achei dificil de me cadastrar e de fazer as recargas …" at bounding box center [568, 212] width 268 height 26
copy span "Estou achando otimo porém achei dificil de me cadastrar e de fazer as recargas …"
click at [692, 28] on icon at bounding box center [695, 25] width 13 height 13
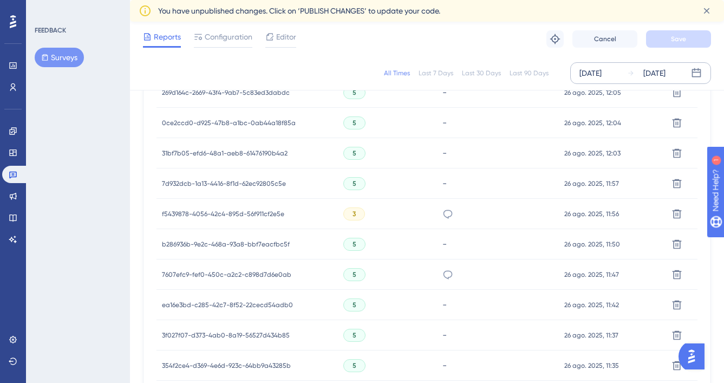
scroll to position [788, 0]
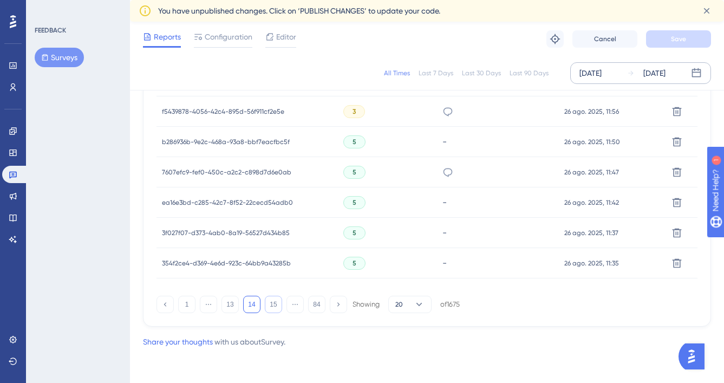
click at [269, 306] on button "15" at bounding box center [273, 304] width 17 height 17
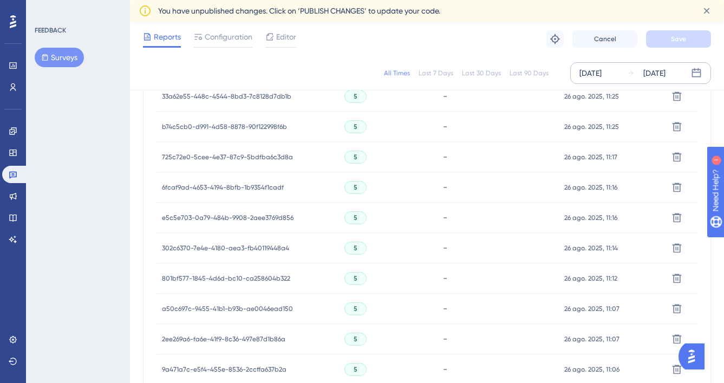
scroll to position [759, 0]
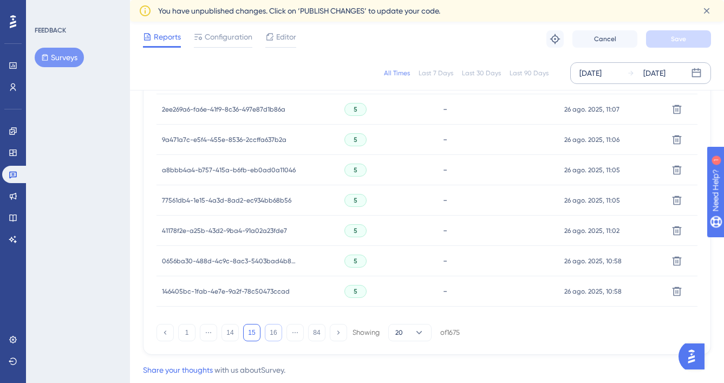
click at [271, 327] on button "16" at bounding box center [273, 332] width 17 height 17
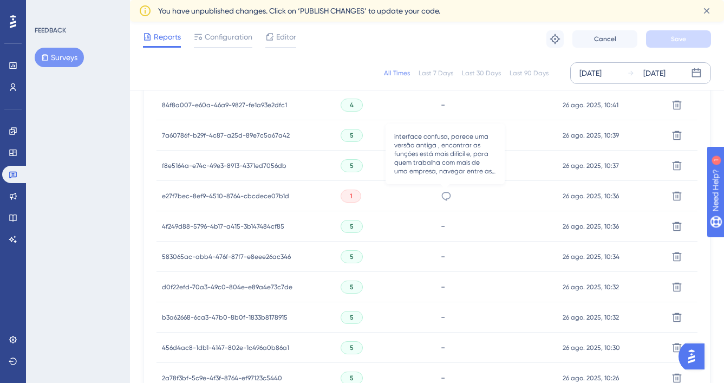
click at [445, 198] on icon at bounding box center [445, 196] width 9 height 9
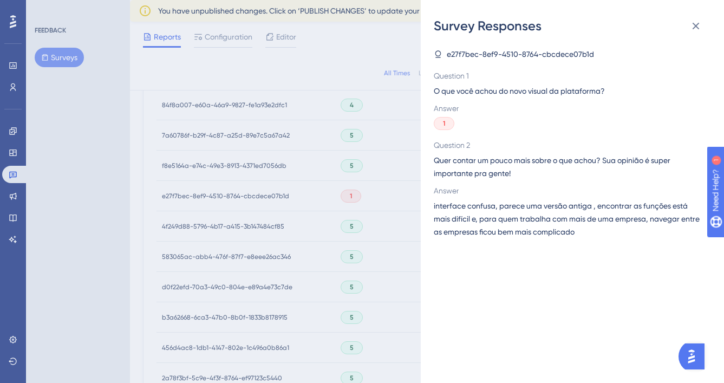
drag, startPoint x: 380, startPoint y: 270, endPoint x: 375, endPoint y: 279, distance: 10.9
click at [376, 278] on div "Survey Responses e27f7bec-8ef9-4510-8764-cbcdece07b1d Question 1 O que você ach…" at bounding box center [362, 191] width 724 height 383
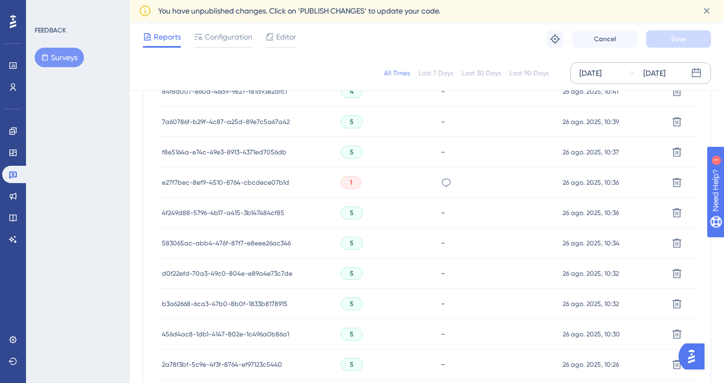
scroll to position [788, 0]
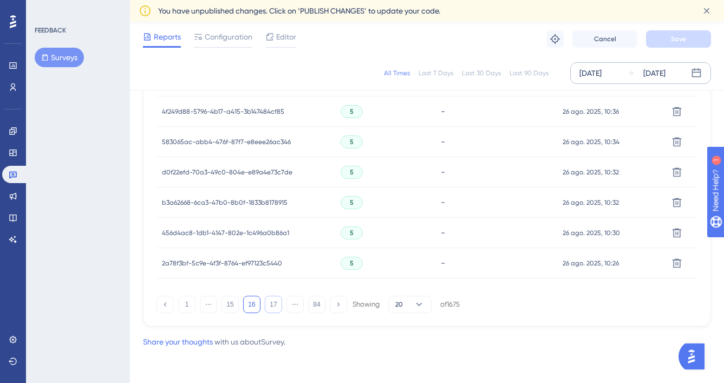
click at [266, 306] on button "17" at bounding box center [273, 304] width 17 height 17
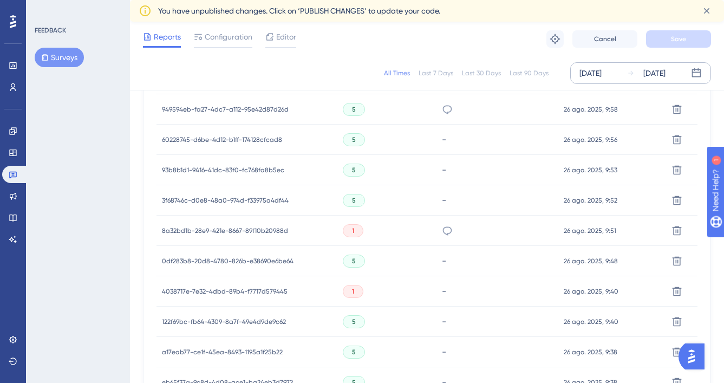
scroll to position [522, 0]
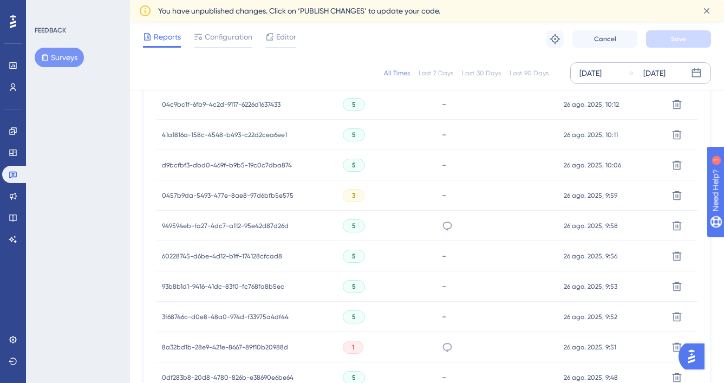
click at [447, 218] on div "[PERSON_NAME]" at bounding box center [447, 226] width 11 height 30
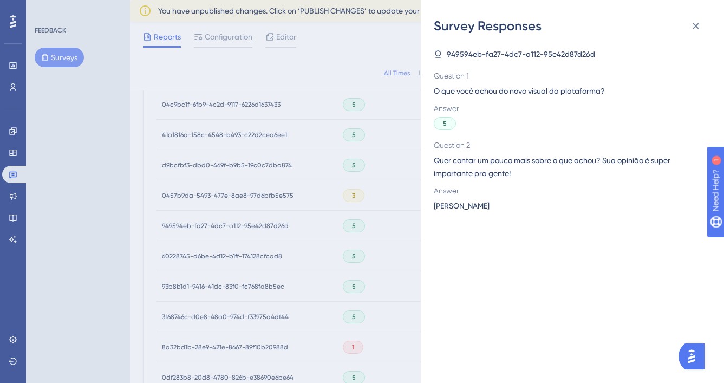
click at [370, 256] on div "Survey Responses 949594eb-fa27-4dc7-a112-95e42d87d26d Question 1 O que você ach…" at bounding box center [362, 191] width 724 height 383
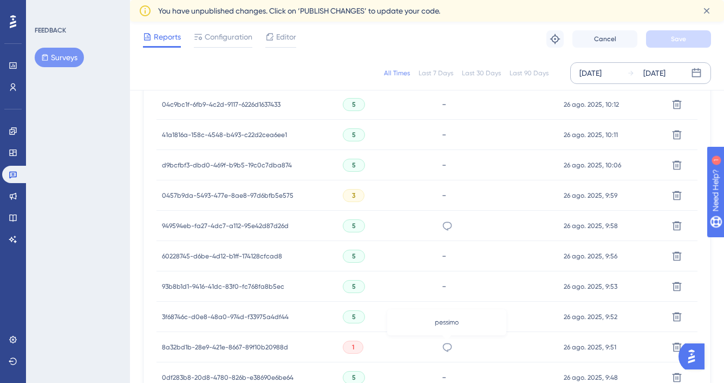
click at [446, 346] on icon at bounding box center [447, 347] width 11 height 11
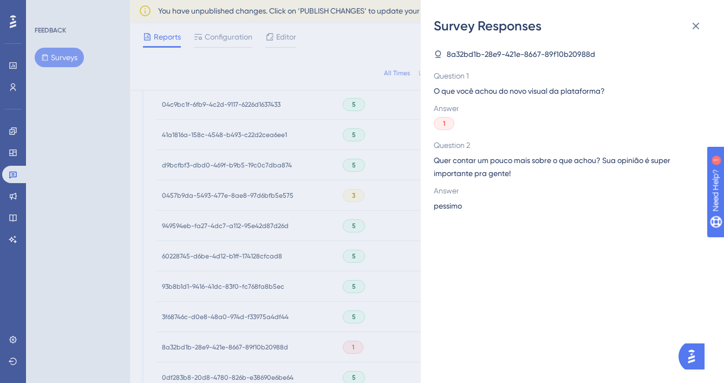
click at [389, 332] on div "Survey Responses 8a32bd1b-28e9-421e-8667-89f10b20988d Question 1 O que você ach…" at bounding box center [362, 191] width 724 height 383
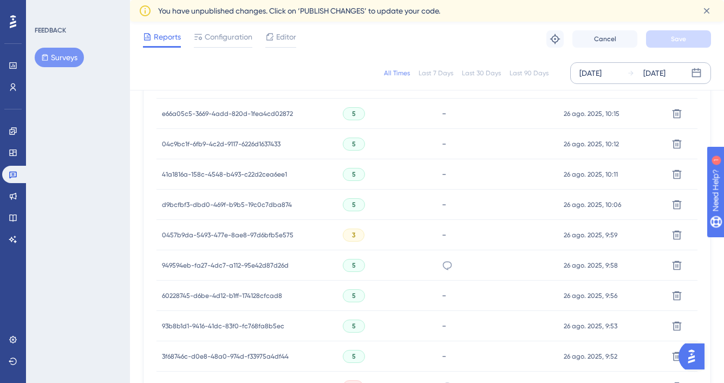
scroll to position [788, 0]
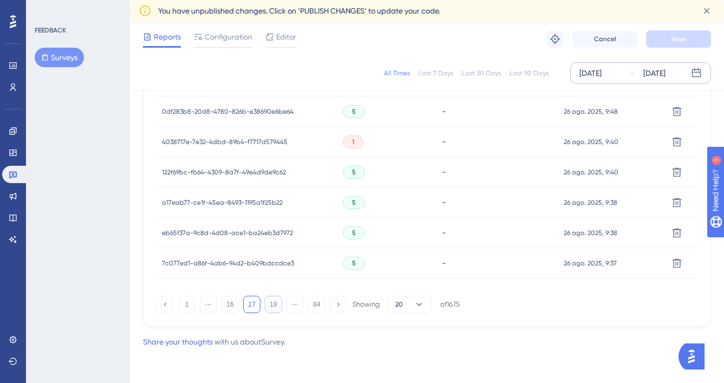
click at [268, 307] on button "18" at bounding box center [273, 304] width 17 height 17
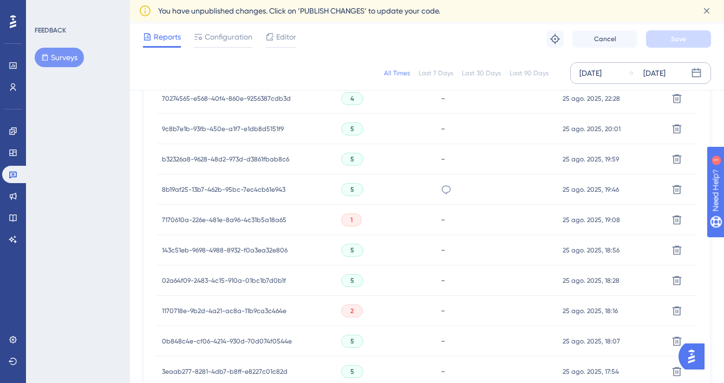
scroll to position [589, 0]
click at [453, 248] on div "[PERSON_NAME] o visual novo" at bounding box center [496, 249] width 122 height 30
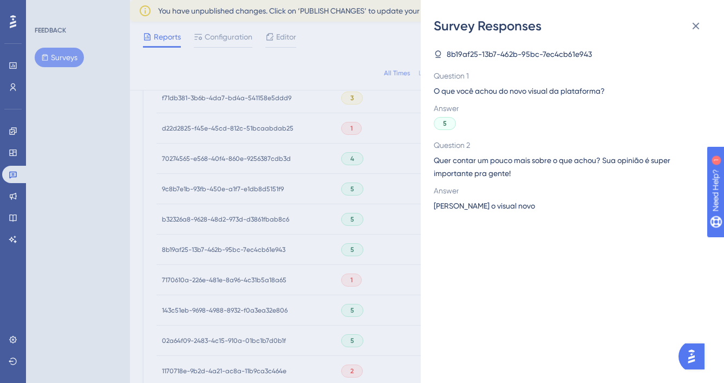
click at [495, 203] on span "[PERSON_NAME] o visual novo" at bounding box center [484, 205] width 101 height 13
click at [494, 204] on span "[PERSON_NAME] o visual novo" at bounding box center [484, 205] width 101 height 13
copy span "[PERSON_NAME] o visual novo"
click at [142, 279] on div "Survey Responses 8b19af25-13b7-462b-95bc-7ec4cb61e943 Question 1 O que você ach…" at bounding box center [362, 191] width 724 height 383
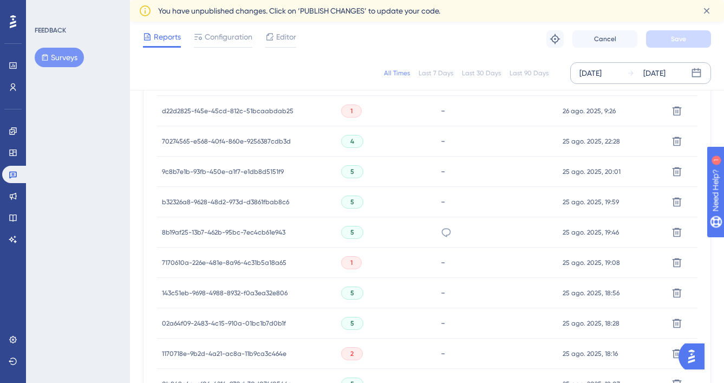
scroll to position [788, 0]
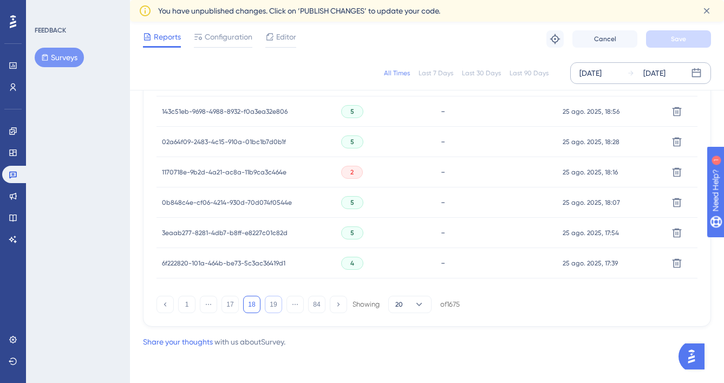
click at [276, 310] on button "19" at bounding box center [273, 304] width 17 height 17
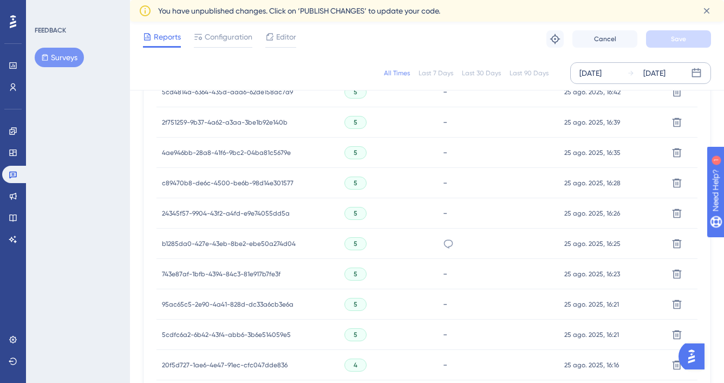
scroll to position [635, 0]
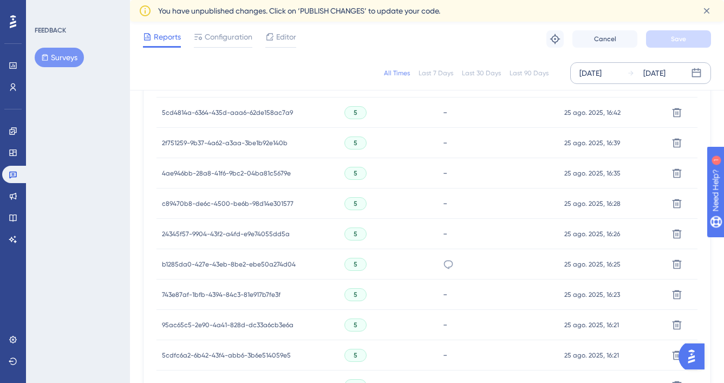
click at [437, 266] on div "PERFEITO COMO SEMPRE" at bounding box center [497, 264] width 121 height 30
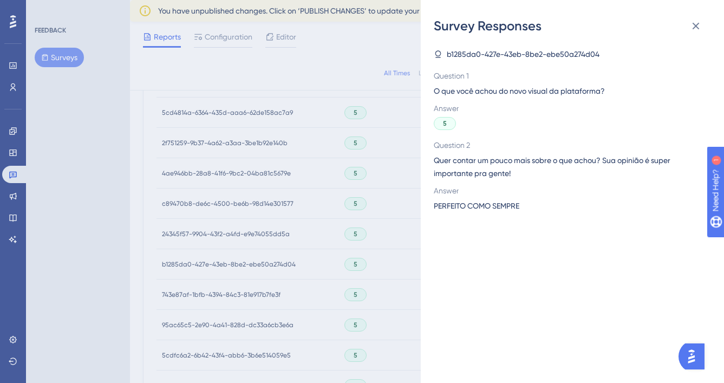
click at [369, 294] on div "Survey Responses b1285da0-427e-43eb-8be2-ebe50a274d04 Question 1 O que você ach…" at bounding box center [362, 191] width 724 height 383
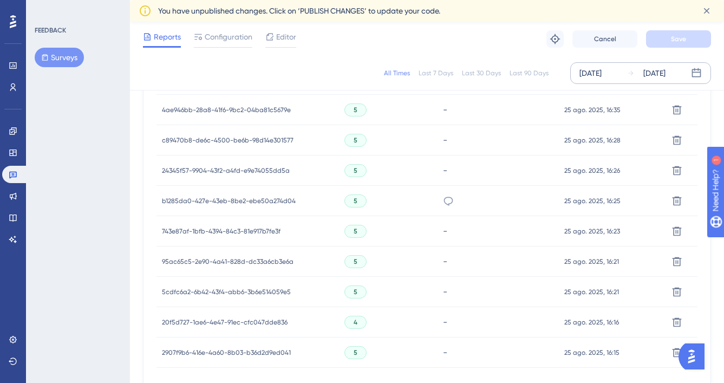
scroll to position [788, 0]
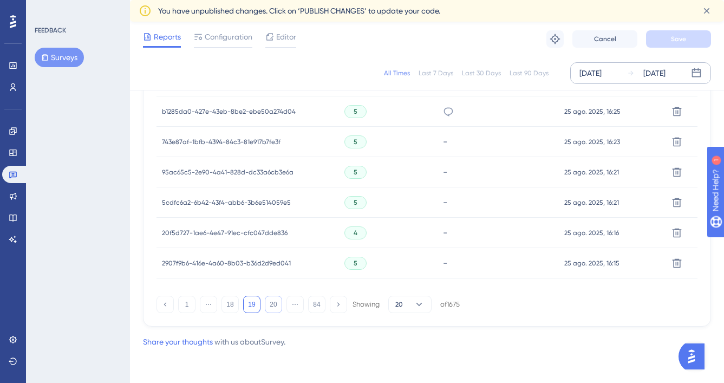
click at [272, 304] on button "20" at bounding box center [273, 304] width 17 height 17
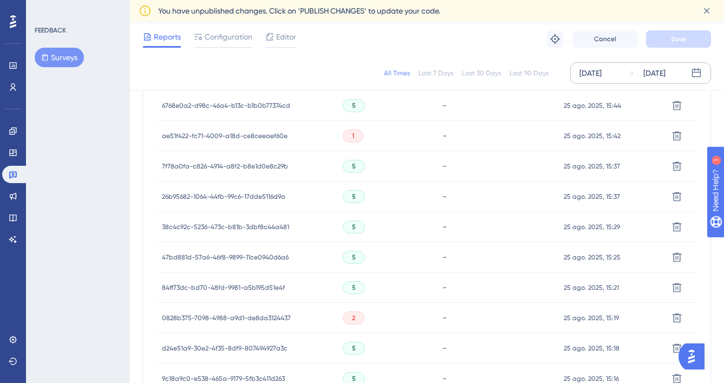
scroll to position [354, 0]
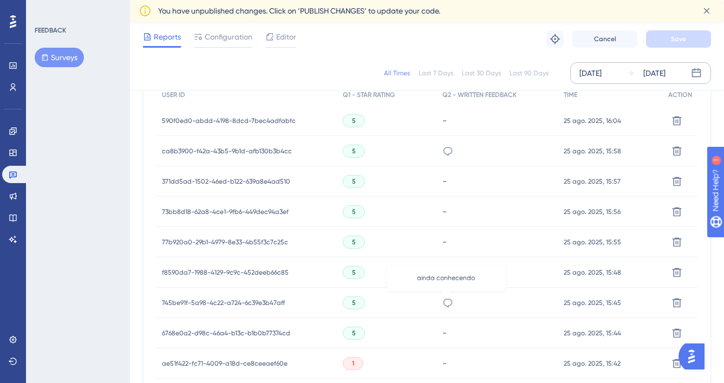
click at [448, 305] on icon at bounding box center [447, 302] width 11 height 11
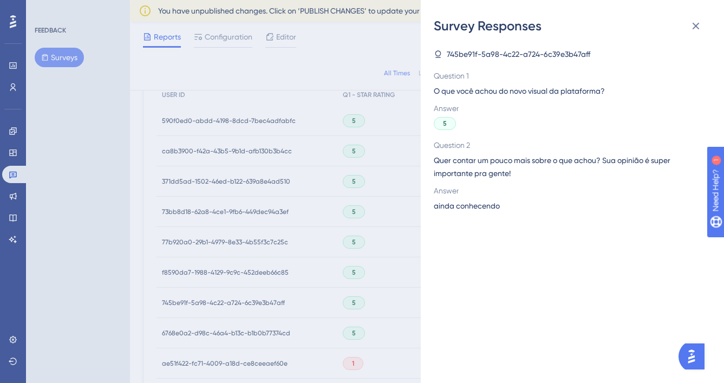
click at [371, 298] on div "Survey Responses 745be91f-5a98-4c22-a724-6c39e3b47aff Question 1 O que você ach…" at bounding box center [362, 191] width 724 height 383
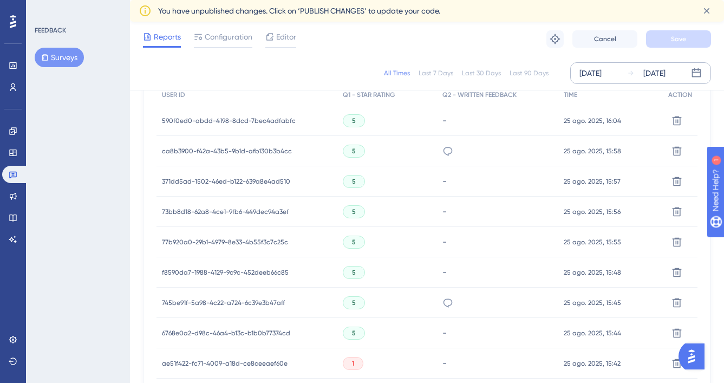
click at [442, 156] on div "top" at bounding box center [447, 151] width 11 height 30
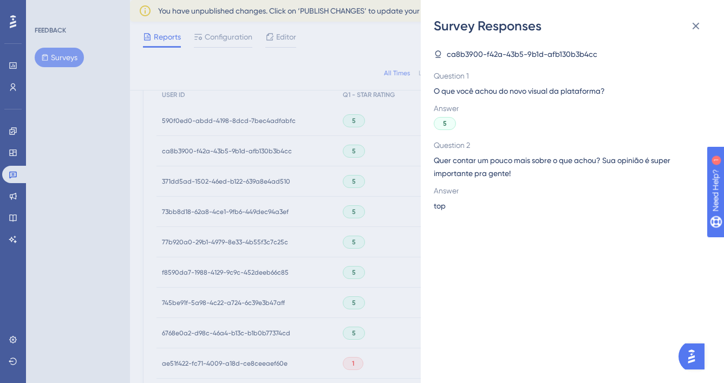
drag, startPoint x: 330, startPoint y: 257, endPoint x: 325, endPoint y: 272, distance: 15.4
click at [325, 263] on div "Survey Responses ca8b3900-f42a-43b5-9b1d-afb130b3b4cc Question 1 O que você ach…" at bounding box center [362, 191] width 724 height 383
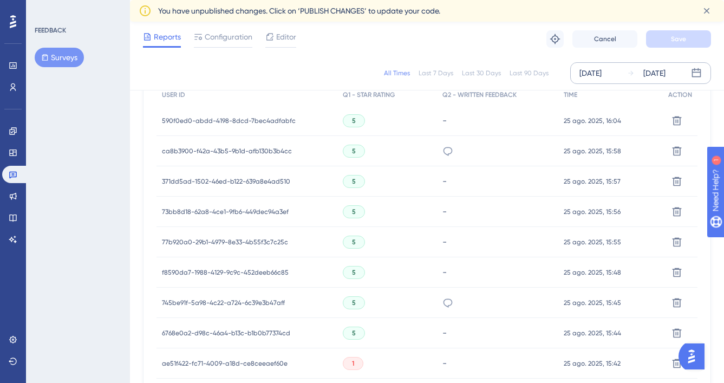
scroll to position [788, 0]
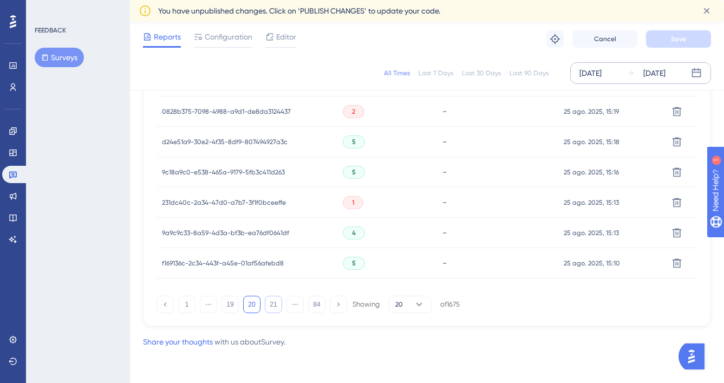
click at [273, 307] on button "21" at bounding box center [273, 304] width 17 height 17
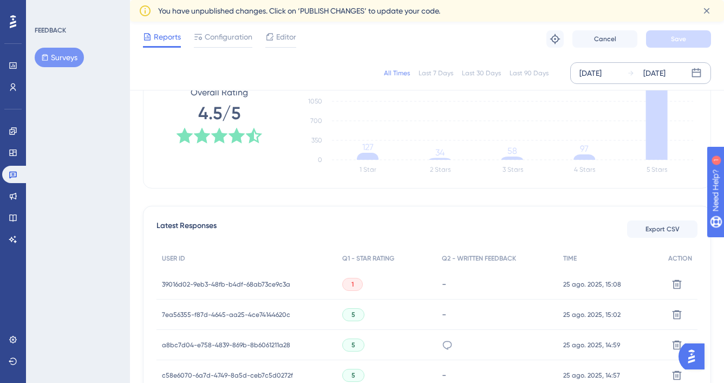
scroll to position [349, 0]
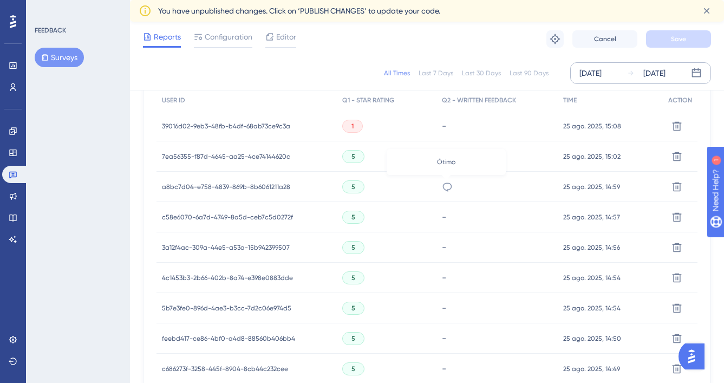
click at [447, 185] on icon at bounding box center [447, 186] width 11 height 11
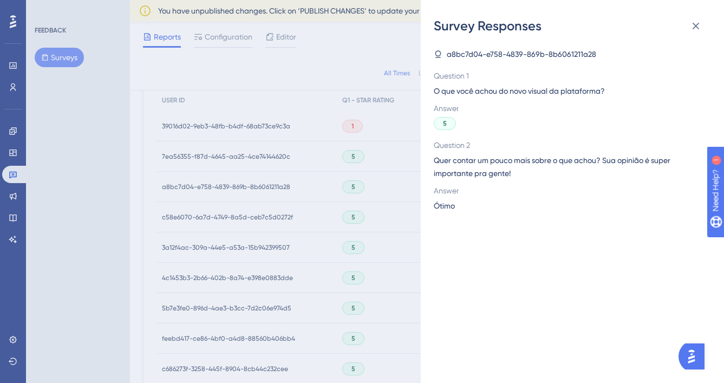
click at [348, 280] on div "Survey Responses a8bc7d04-e758-4839-869b-8b6061211a28 Question 1 O que você ach…" at bounding box center [362, 191] width 724 height 383
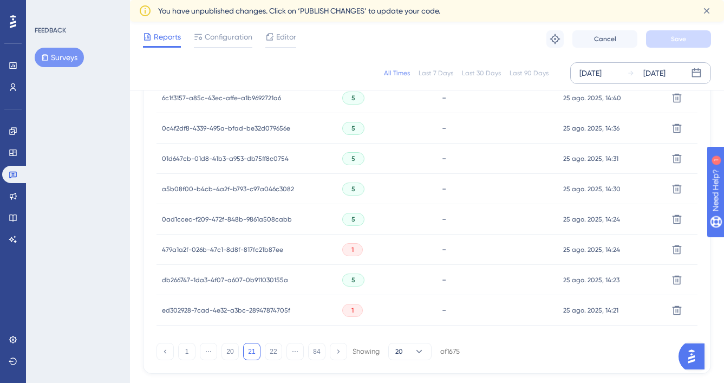
scroll to position [788, 0]
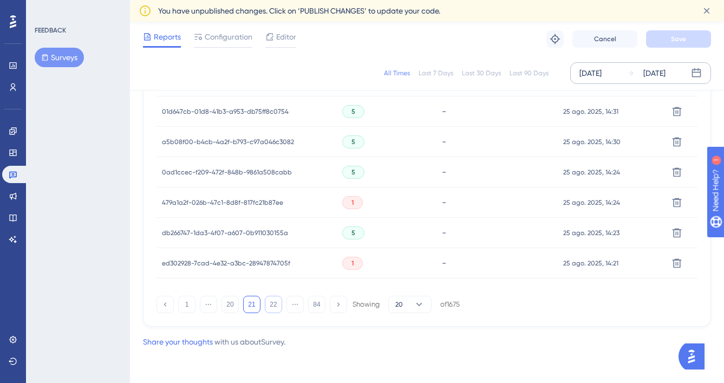
click at [274, 307] on button "22" at bounding box center [273, 304] width 17 height 17
click at [453, 261] on div "Muito lenta" at bounding box center [496, 263] width 122 height 30
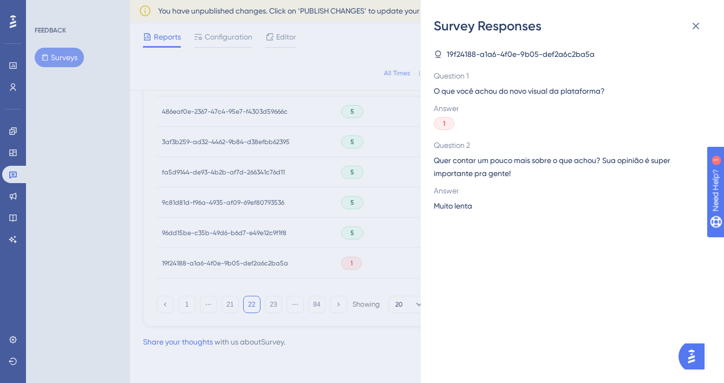
click at [390, 242] on div "Survey Responses 19f24188-a1a6-4f0e-9b05-def2a6c2ba5a Question 1 O que você ach…" at bounding box center [362, 191] width 724 height 383
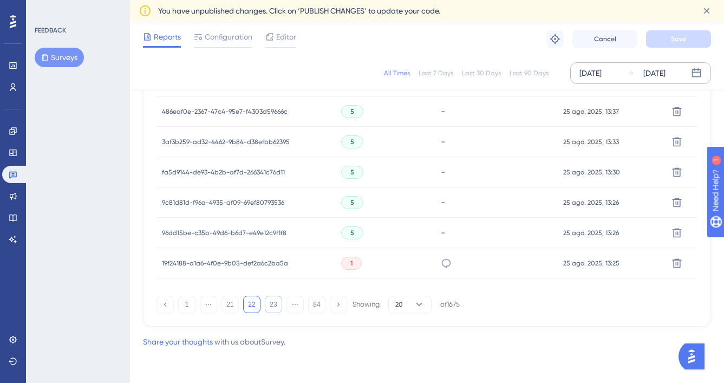
click at [279, 306] on button "23" at bounding box center [273, 304] width 17 height 17
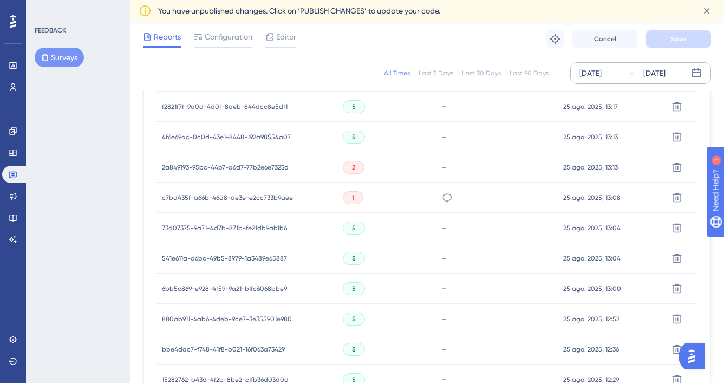
scroll to position [384, 0]
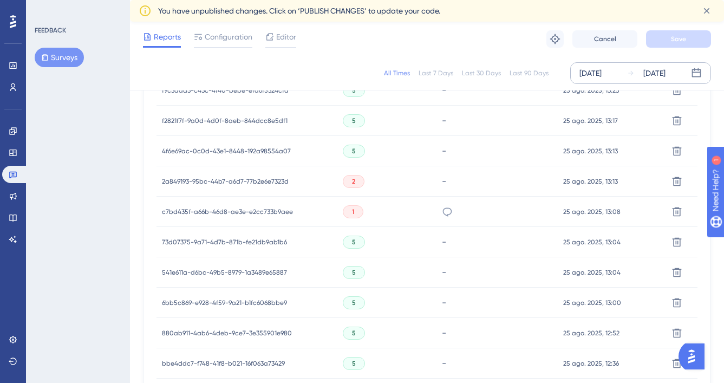
click at [450, 217] on div "dificil achar onde faz carga de cartao" at bounding box center [447, 211] width 11 height 30
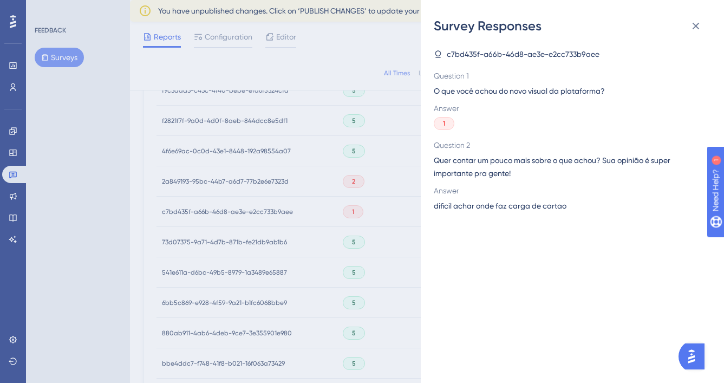
click at [376, 256] on div "Survey Responses c7bd435f-a66b-46d8-ae3e-e2cc733b9aee Question 1 O que você ach…" at bounding box center [362, 191] width 724 height 383
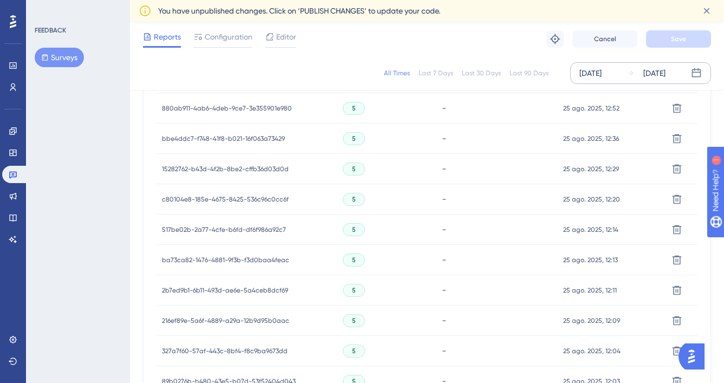
scroll to position [788, 0]
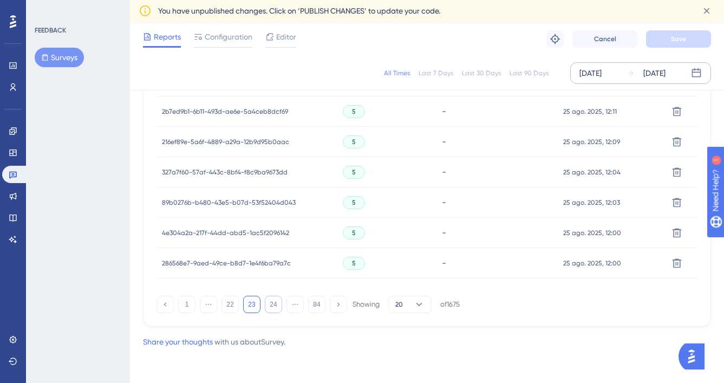
click at [277, 306] on button "24" at bounding box center [273, 304] width 17 height 17
click at [271, 296] on button "25" at bounding box center [273, 304] width 17 height 17
click at [447, 229] on icon at bounding box center [446, 232] width 11 height 11
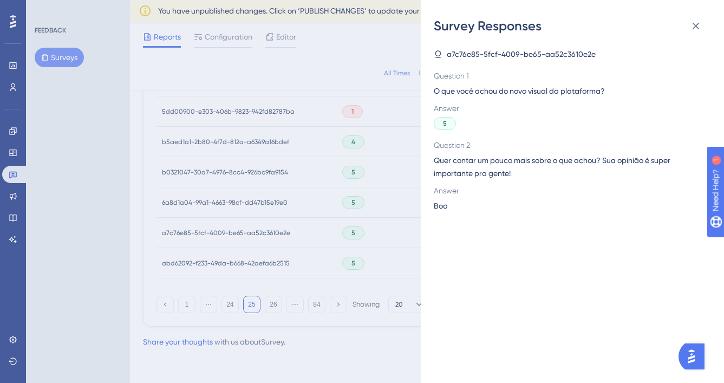
click at [399, 245] on div "Survey Responses a7c76e85-5fcf-4009-be65-aa52c3610e2e Question 1 O que você ach…" at bounding box center [362, 191] width 724 height 383
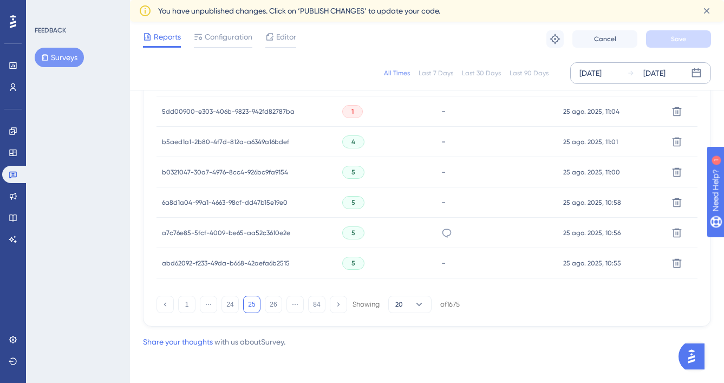
scroll to position [733, 0]
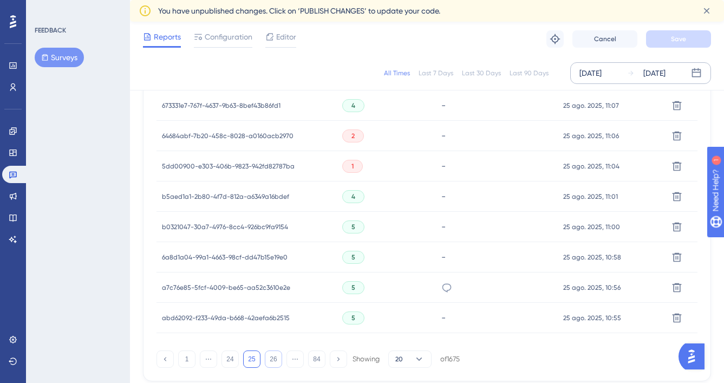
click at [275, 361] on button "26" at bounding box center [273, 358] width 17 height 17
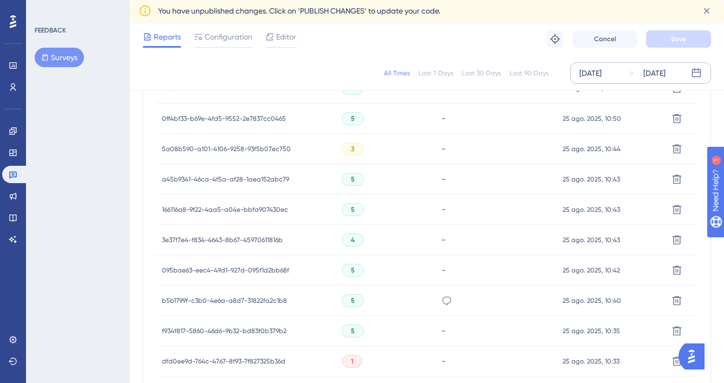
scroll to position [506, 0]
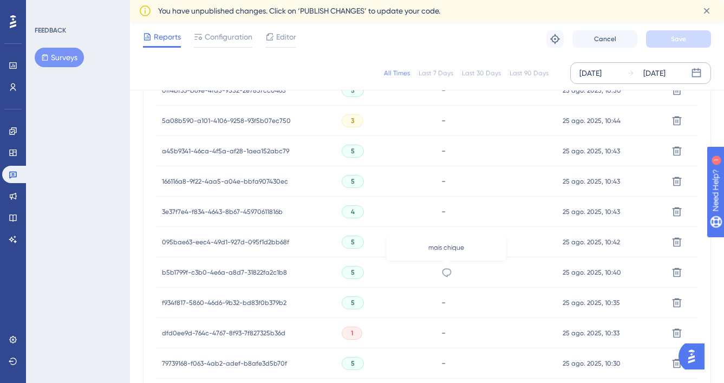
click at [444, 268] on icon at bounding box center [446, 272] width 11 height 11
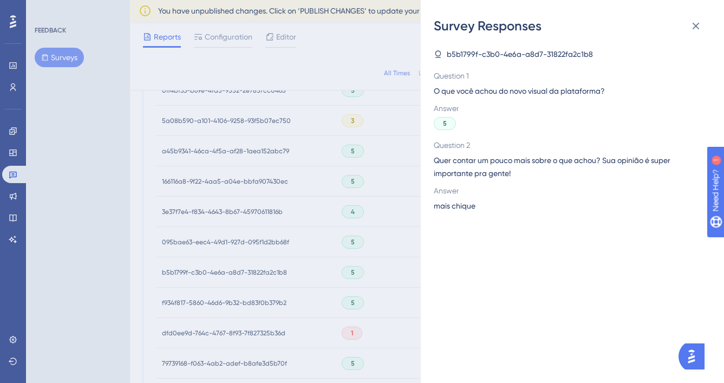
drag, startPoint x: 358, startPoint y: 304, endPoint x: 351, endPoint y: 309, distance: 8.3
click at [351, 309] on div "Survey Responses b5b1799f-c3b0-4e6a-a8d7-31822fa2c1b8 Question 1 O que você ach…" at bounding box center [362, 191] width 724 height 383
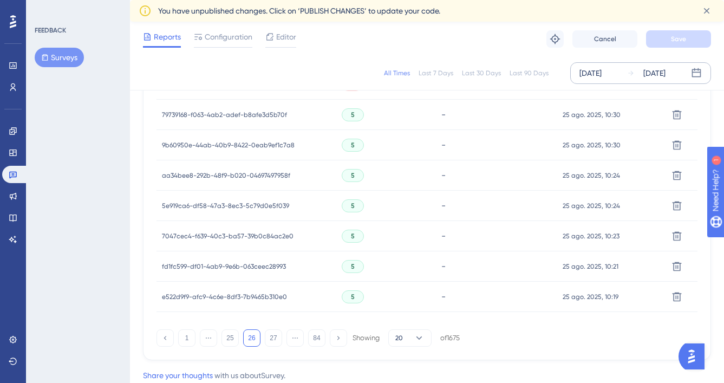
scroll to position [788, 0]
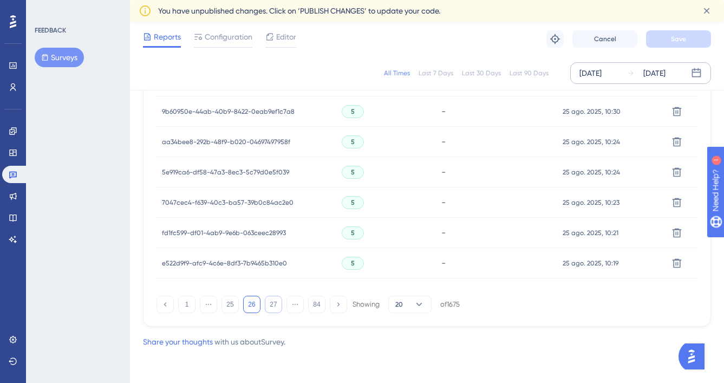
click at [272, 310] on button "27" at bounding box center [273, 304] width 17 height 17
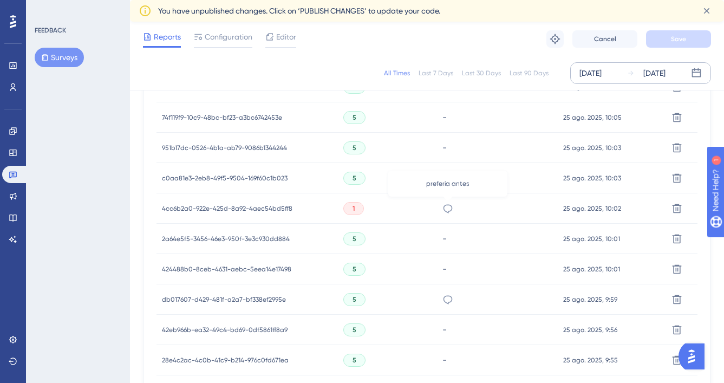
click at [445, 206] on icon at bounding box center [447, 208] width 11 height 11
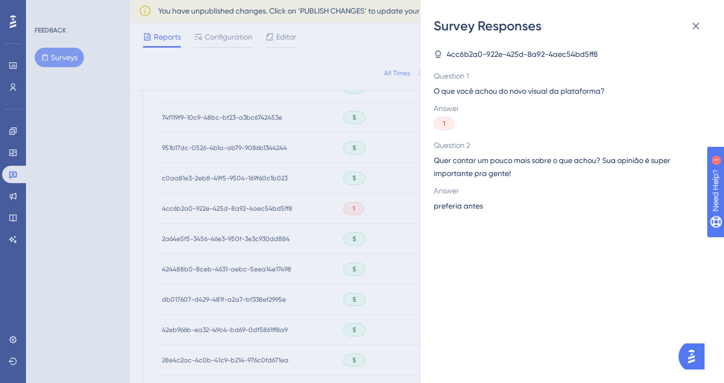
click at [351, 270] on div "Survey Responses 4cc6b2a0-922e-425d-8a92-4aec54bd5ff8 Question 1 O que você ach…" at bounding box center [362, 191] width 724 height 383
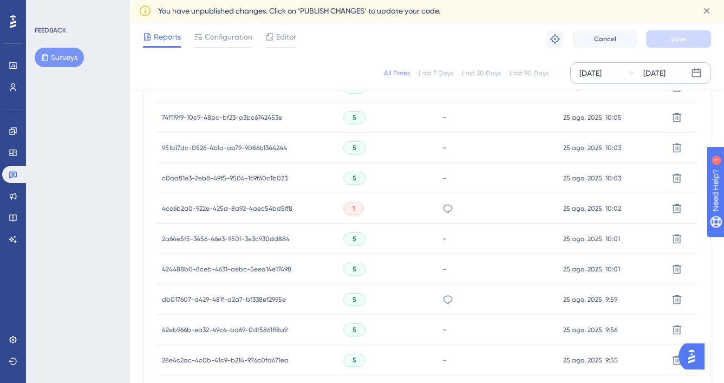
click at [447, 295] on icon at bounding box center [447, 299] width 11 height 11
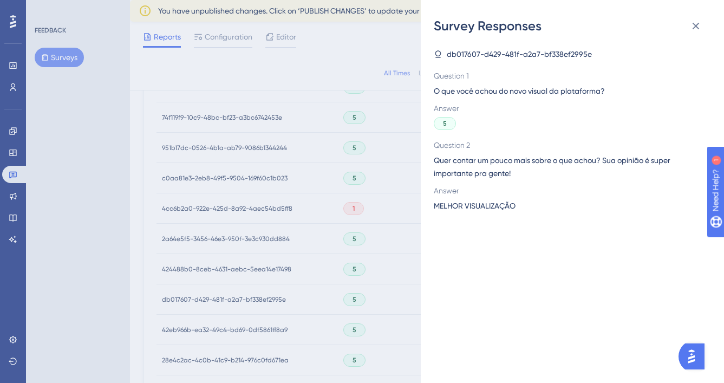
click at [365, 300] on div "Survey Responses db017607-d429-481f-a2a7-bf338ef2995e Question 1 O que você ach…" at bounding box center [362, 191] width 724 height 383
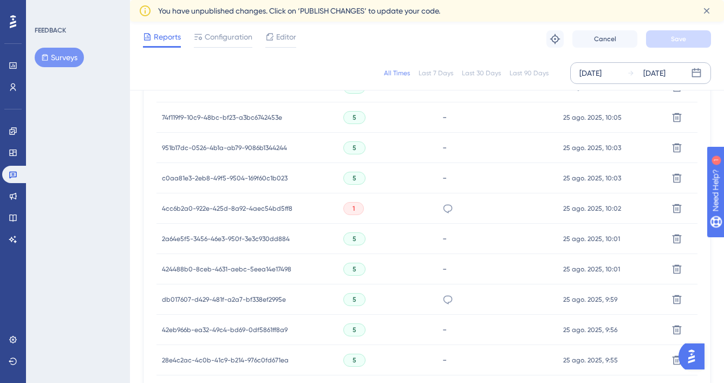
scroll to position [788, 0]
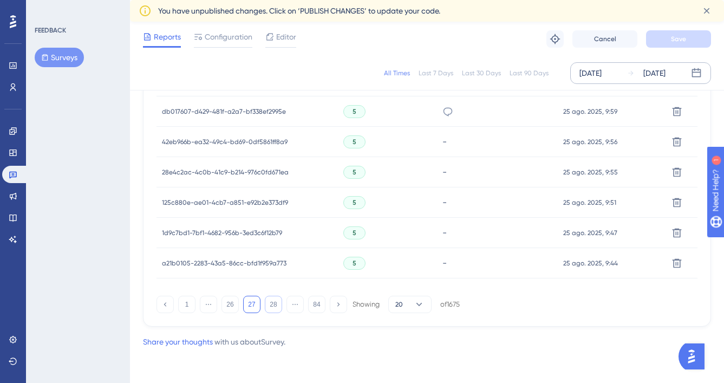
click at [267, 308] on button "28" at bounding box center [273, 304] width 17 height 17
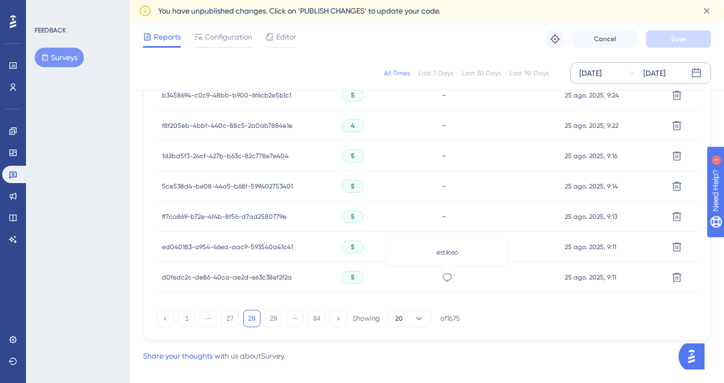
click at [443, 278] on icon at bounding box center [447, 277] width 9 height 9
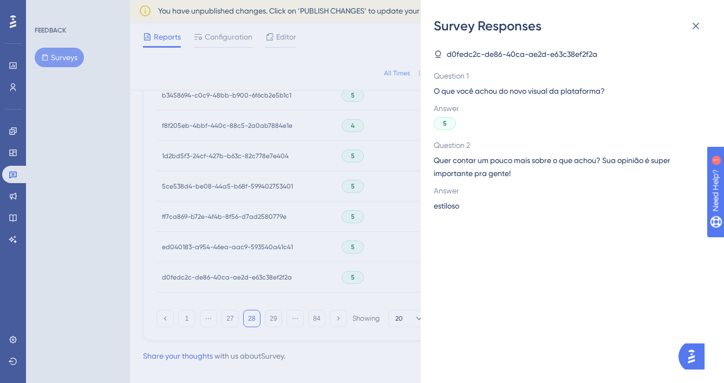
click at [395, 285] on div "Survey Responses d0fedc2c-de86-40ca-ae2d-e63c38ef2f2a Question 1 O que você ach…" at bounding box center [362, 191] width 724 height 383
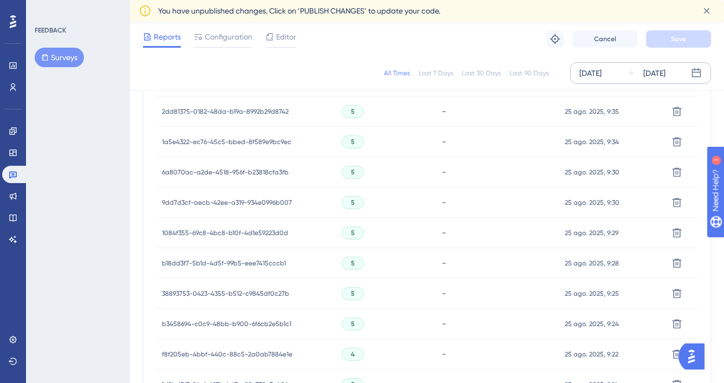
scroll to position [788, 0]
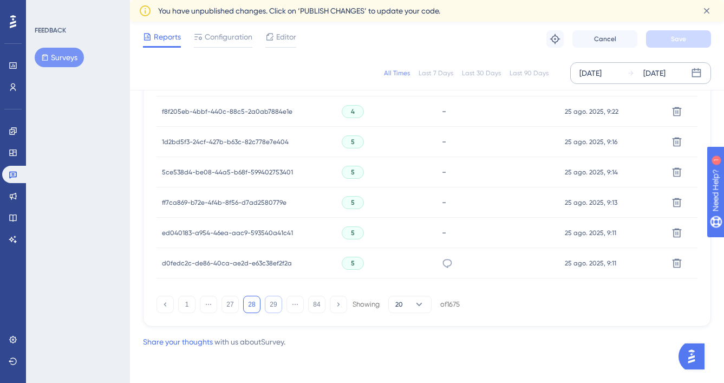
click at [281, 306] on div "1 ⋯ 27 28 29 ⋯ 84 Showing 20 of 1675" at bounding box center [307, 304] width 303 height 17
click at [280, 306] on button "29" at bounding box center [273, 304] width 17 height 17
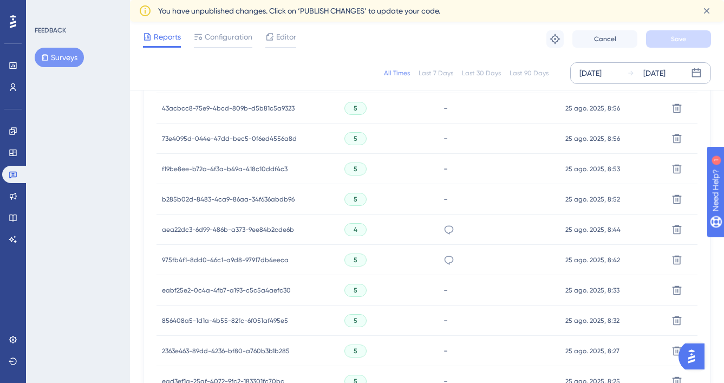
scroll to position [481, 0]
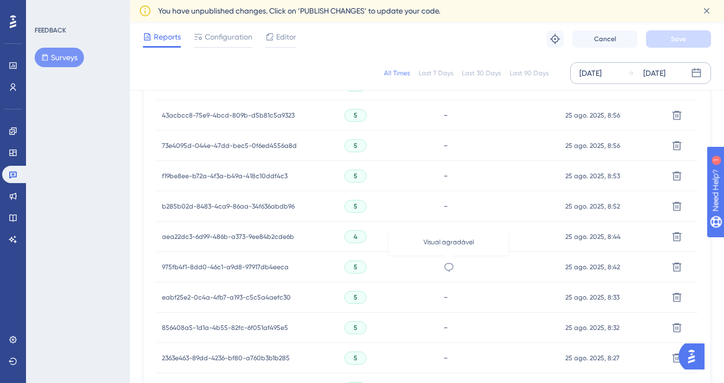
click at [451, 270] on icon at bounding box center [448, 266] width 11 height 11
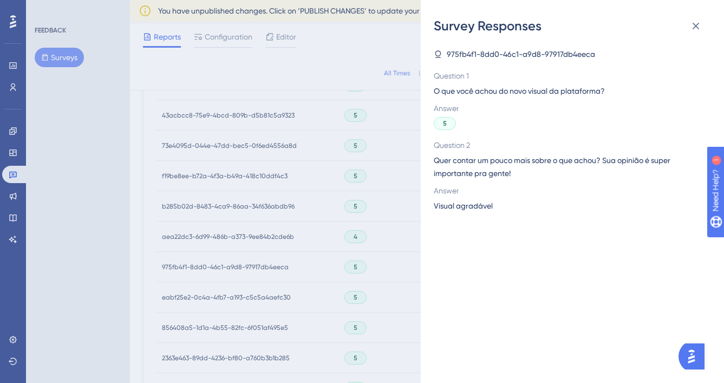
click at [378, 268] on div "Survey Responses 975fb4f1-8dd0-46c1-a9d8-97917db4eeca Question 1 O que você ach…" at bounding box center [362, 191] width 724 height 383
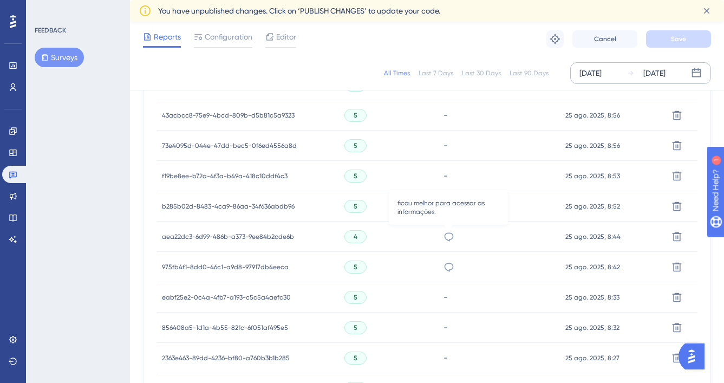
click at [447, 235] on icon at bounding box center [448, 236] width 11 height 11
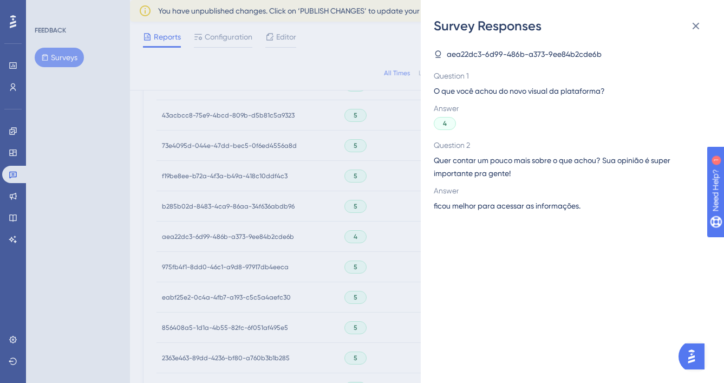
click at [469, 203] on span "ficou melhor para acessar as informações." at bounding box center [507, 205] width 147 height 13
copy span "ficou melhor para acessar as informações."
